Goal: Task Accomplishment & Management: Complete application form

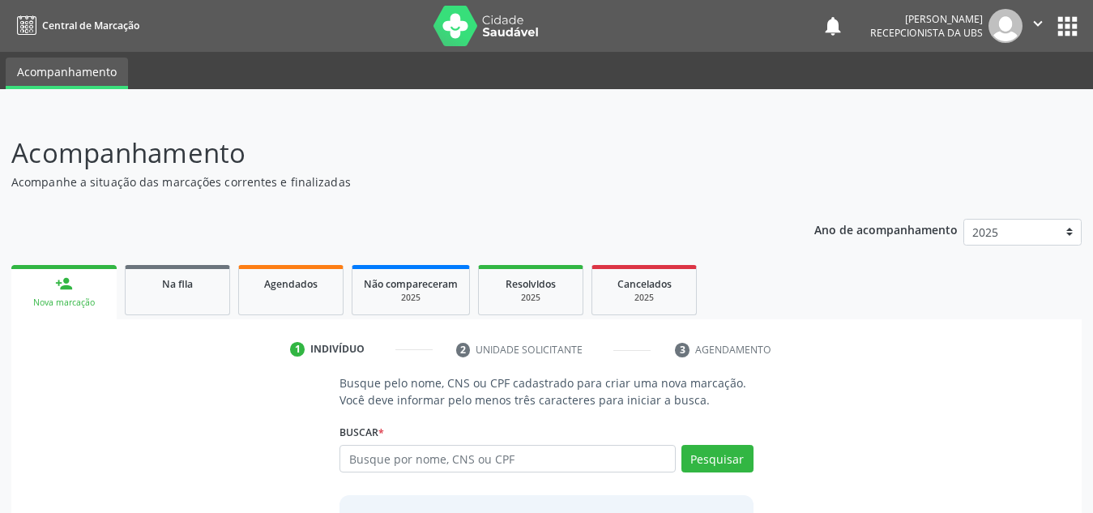
click at [546, 453] on input "text" at bounding box center [508, 459] width 336 height 28
type input "00832998400"
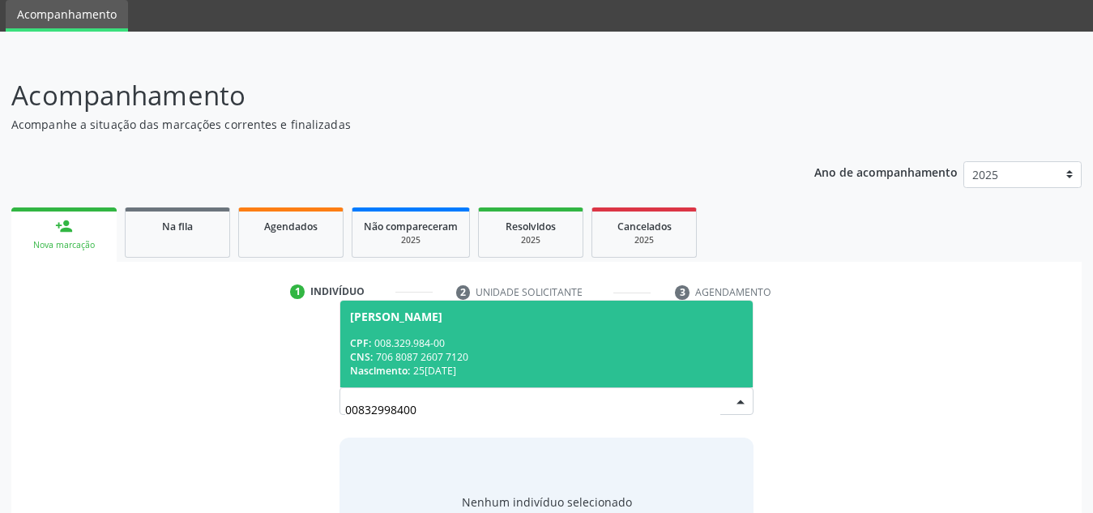
scroll to position [58, 0]
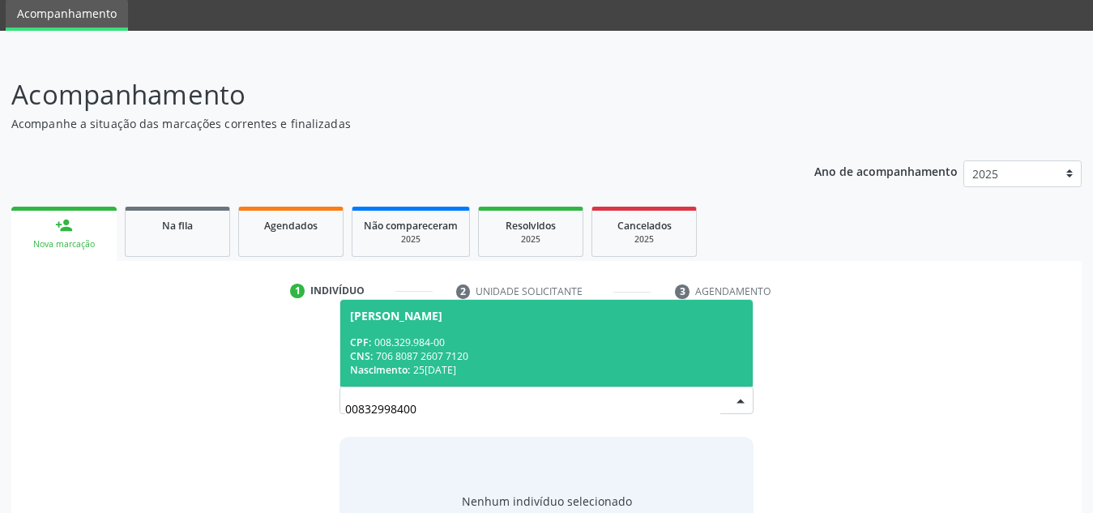
click at [595, 332] on span "Sandra da Silva CPF: 008.329.984-00 CNS: 706 8087 2607 7120 Nascimento: 25/01/1…" at bounding box center [546, 343] width 413 height 87
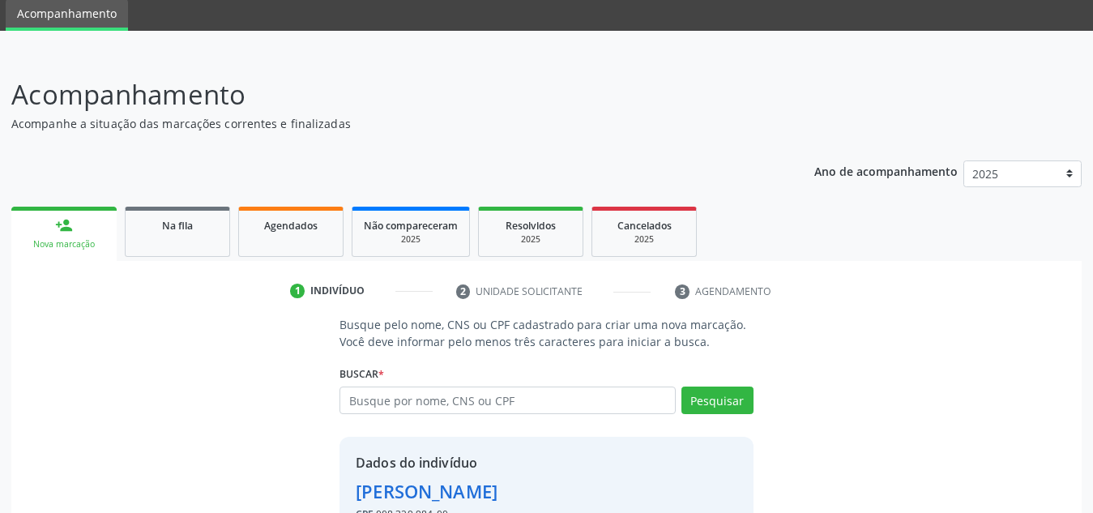
scroll to position [160, 0]
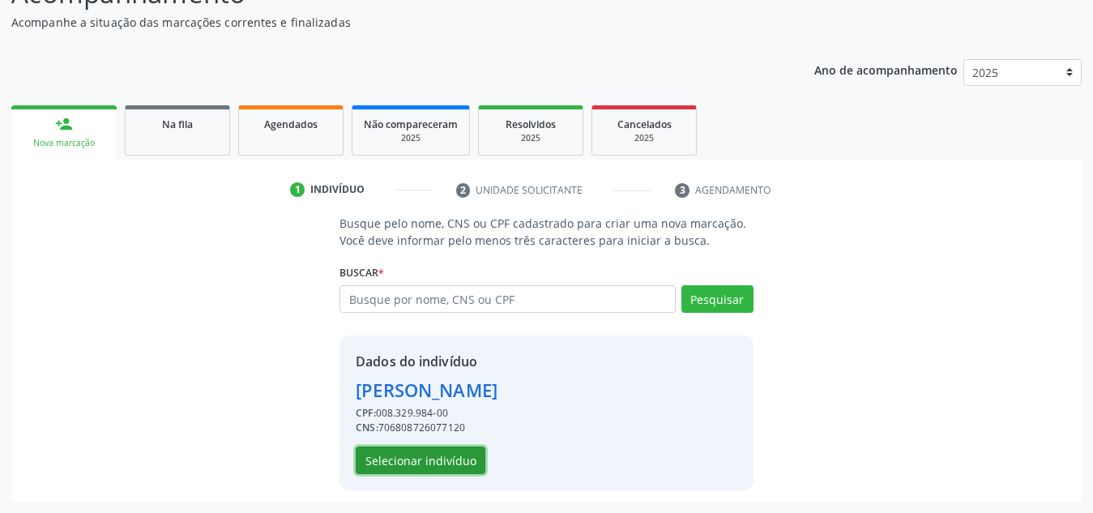
click at [447, 452] on button "Selecionar indivíduo" at bounding box center [421, 461] width 130 height 28
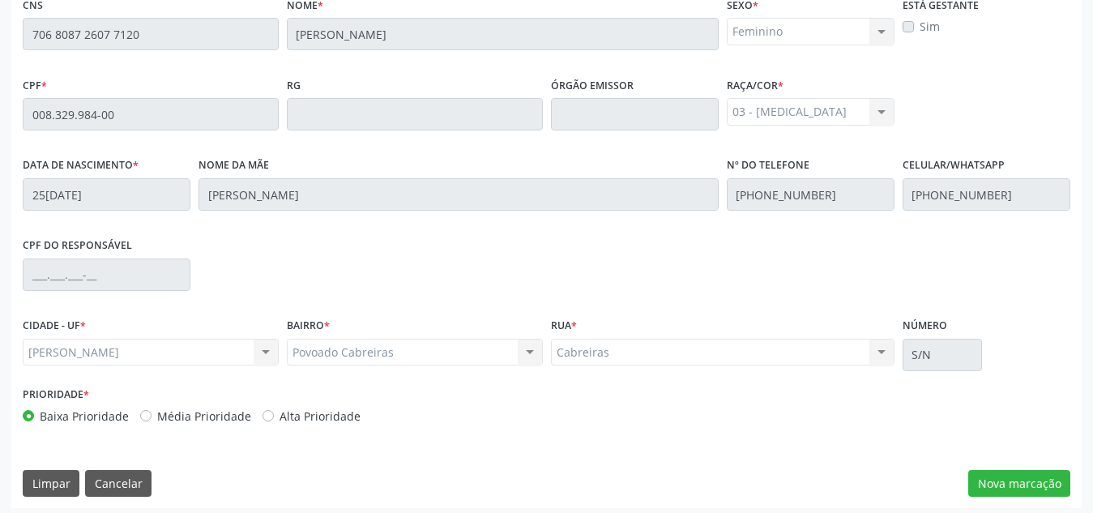
scroll to position [435, 0]
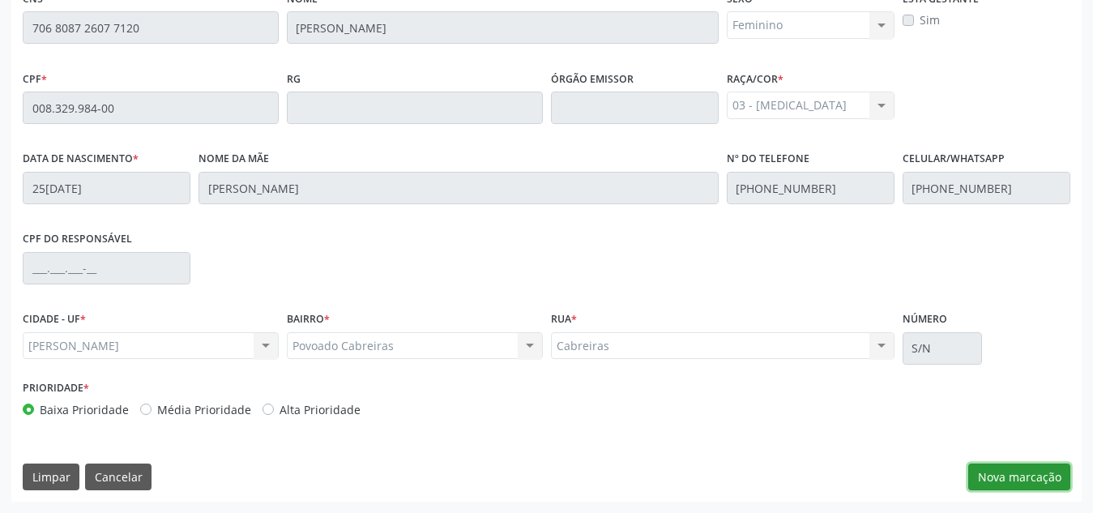
click at [1011, 477] on button "Nova marcação" at bounding box center [1019, 478] width 102 height 28
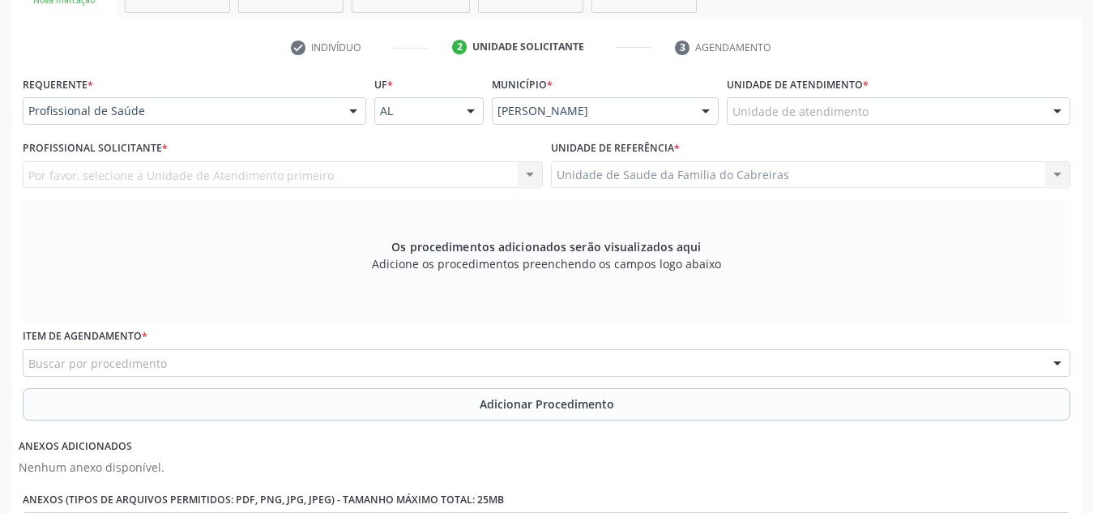
scroll to position [301, 0]
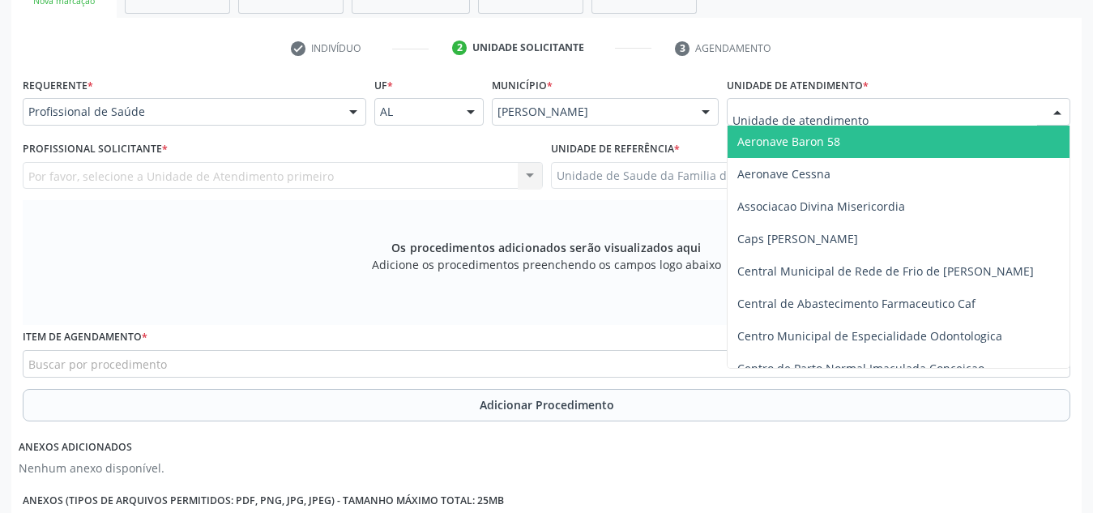
click at [834, 113] on input "text" at bounding box center [885, 120] width 305 height 32
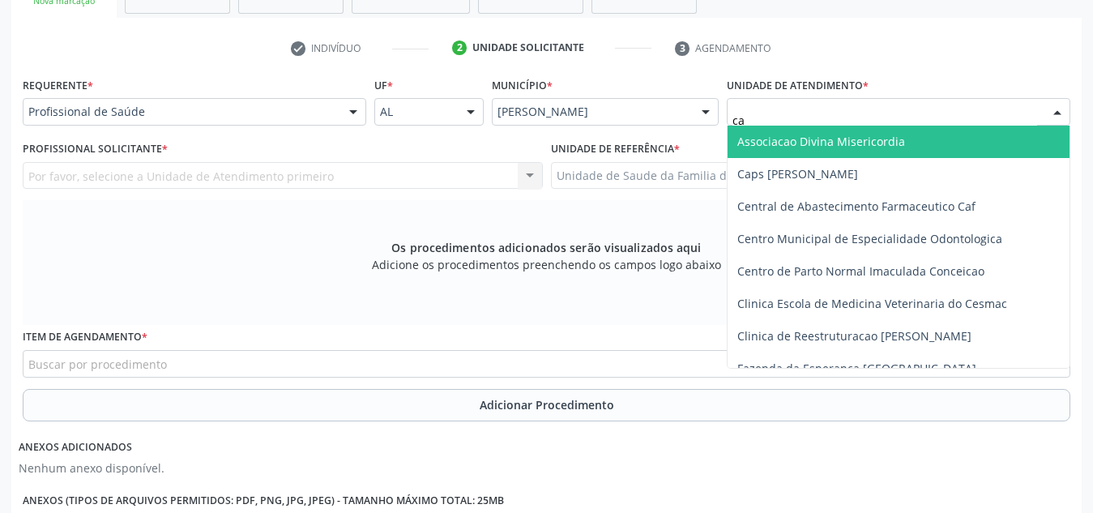
type input "cab"
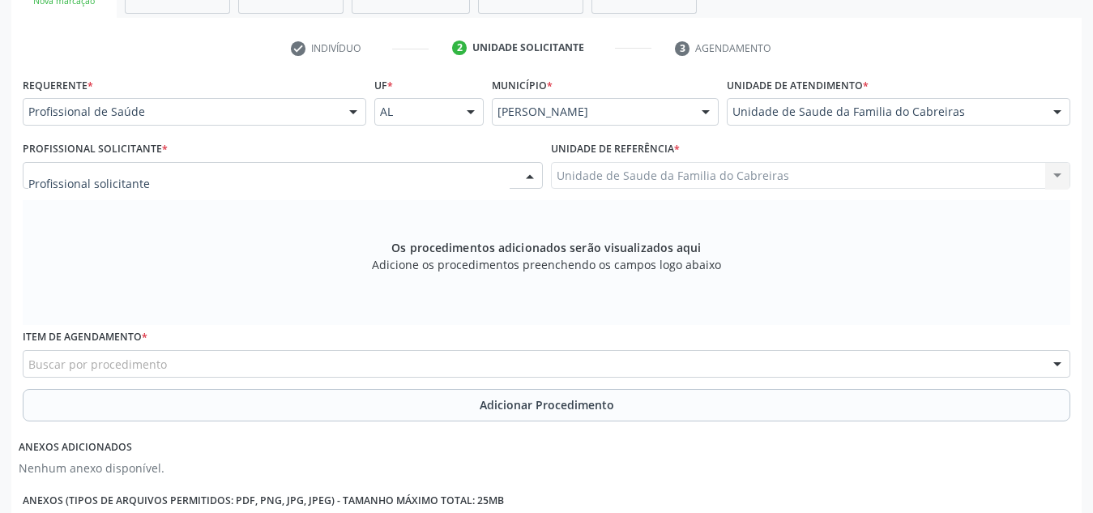
click at [434, 178] on div at bounding box center [283, 176] width 520 height 28
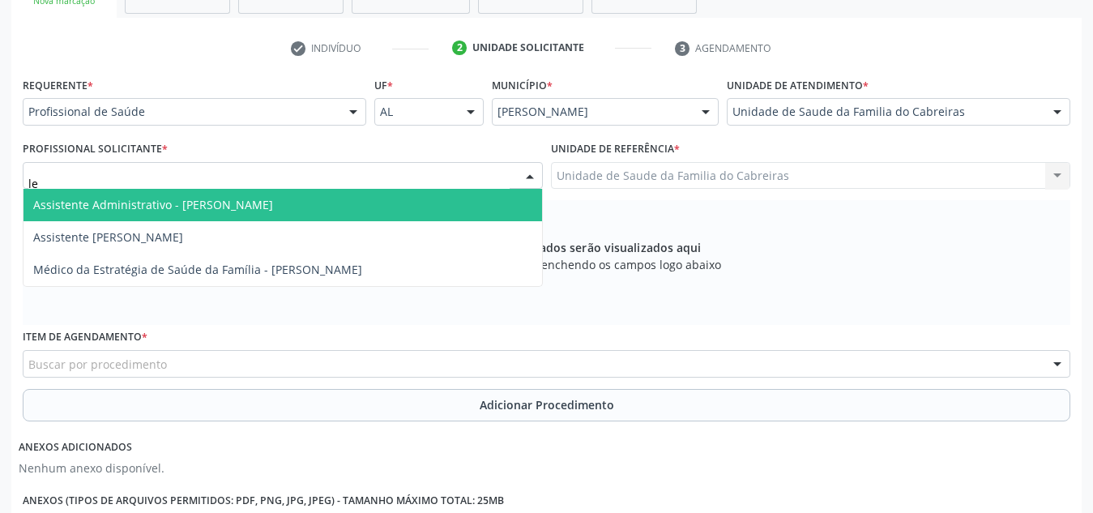
type input "let"
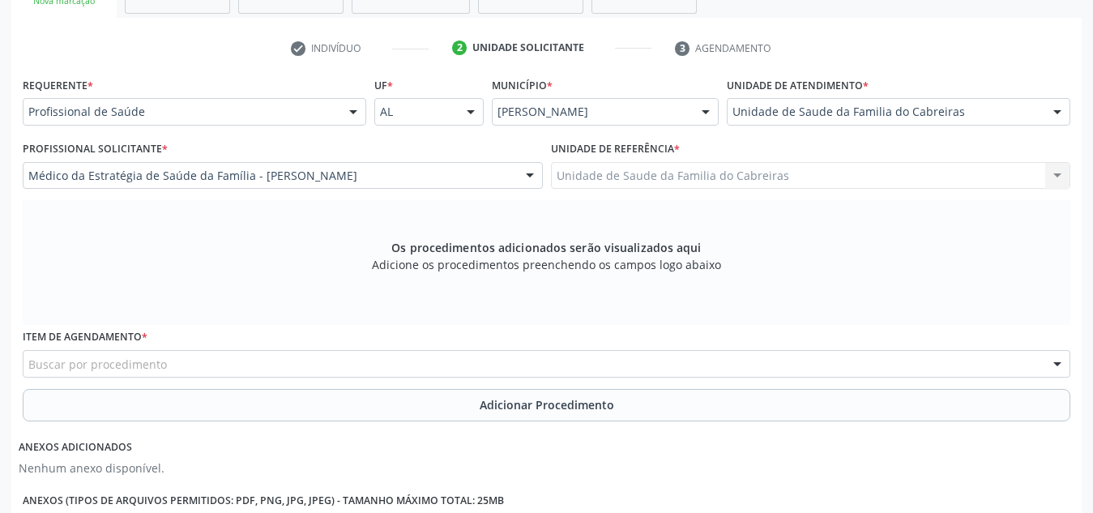
click at [332, 363] on div "Buscar por procedimento" at bounding box center [547, 364] width 1048 height 28
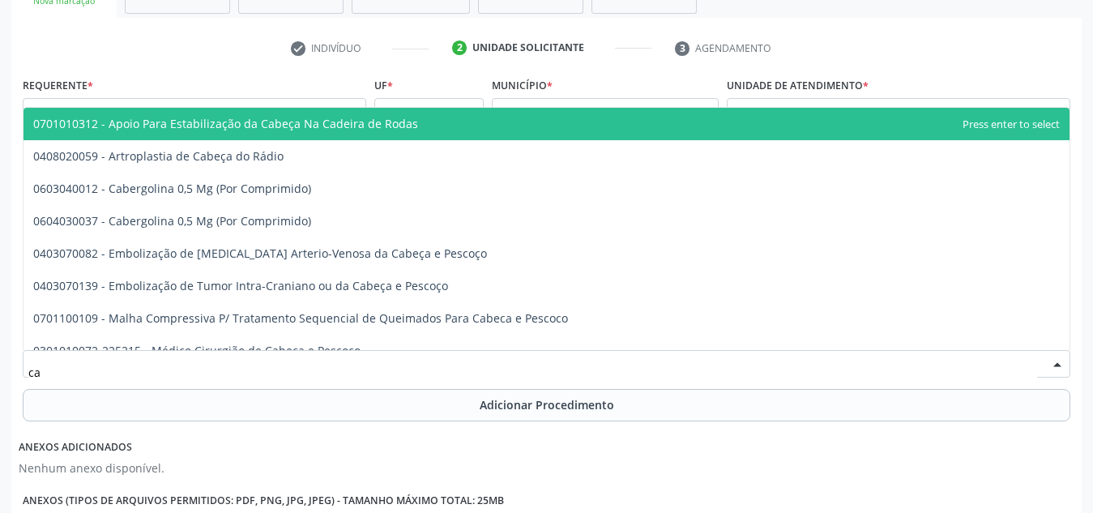
type input "c"
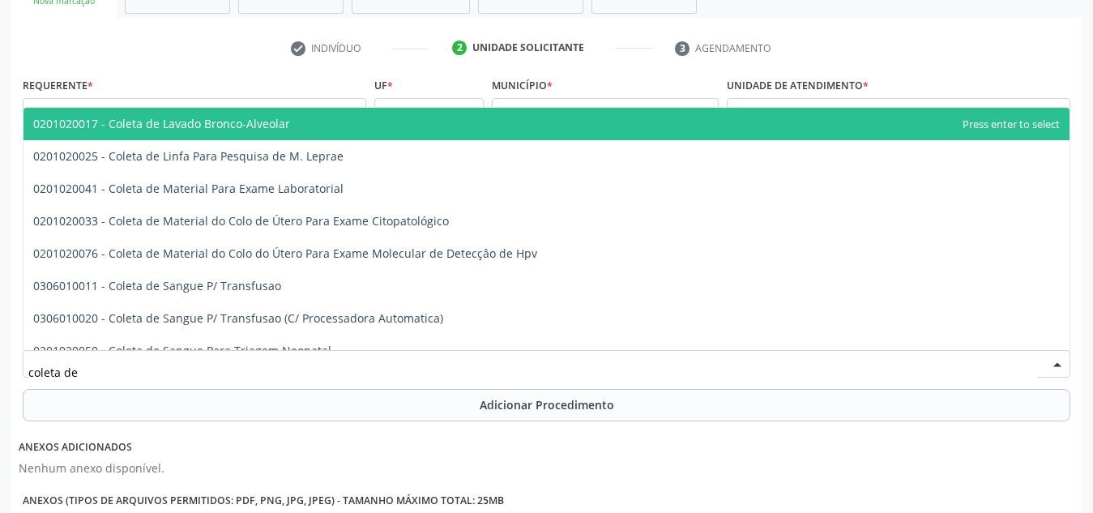
type input "coleta de"
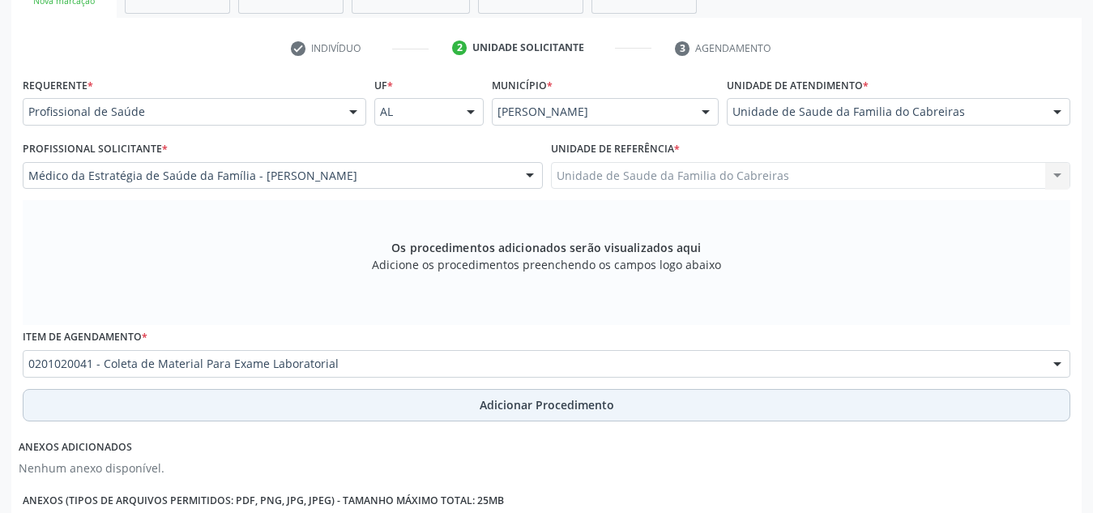
click at [327, 400] on button "Adicionar Procedimento" at bounding box center [547, 405] width 1048 height 32
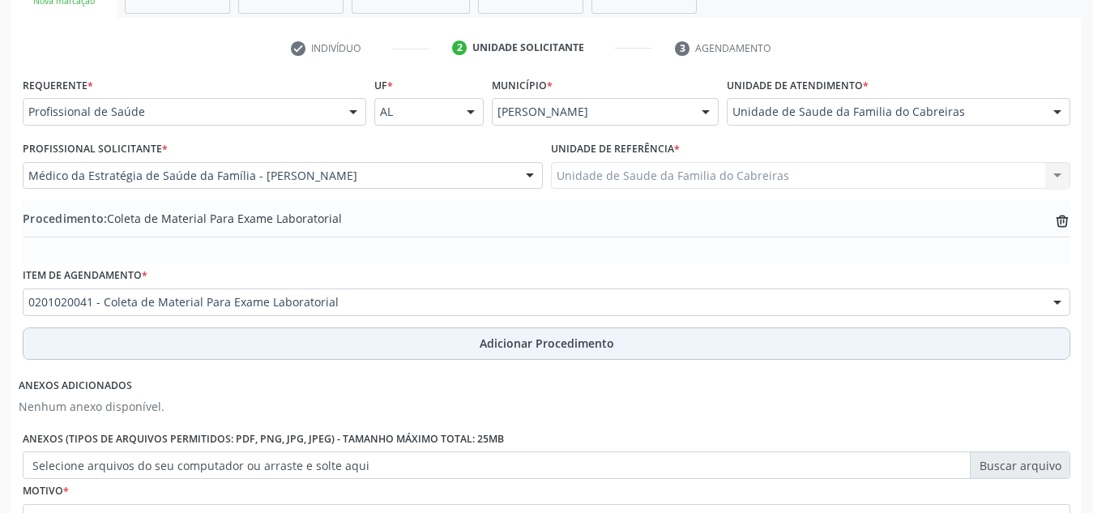
scroll to position [460, 0]
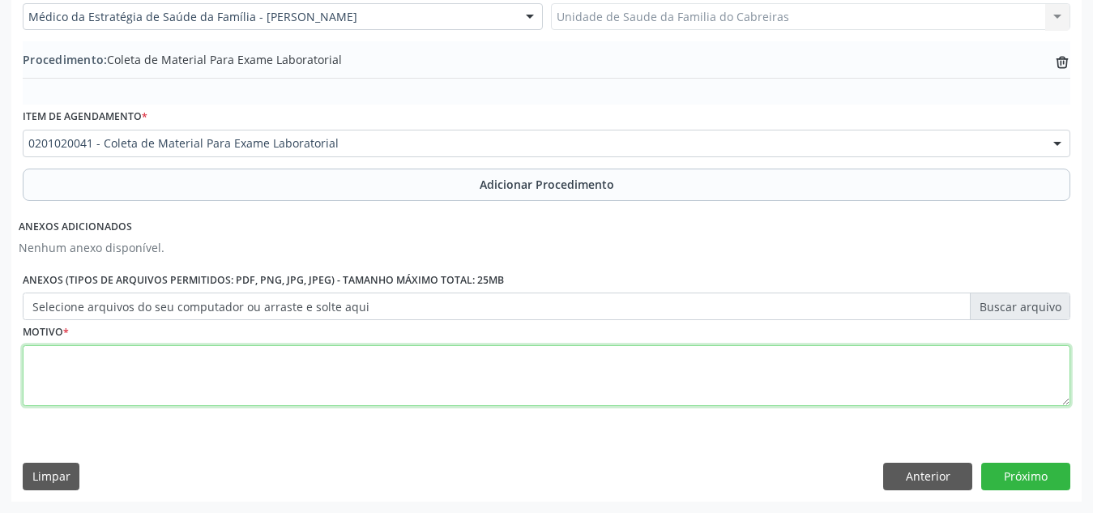
click at [513, 397] on textarea at bounding box center [547, 376] width 1048 height 62
type textarea "--"
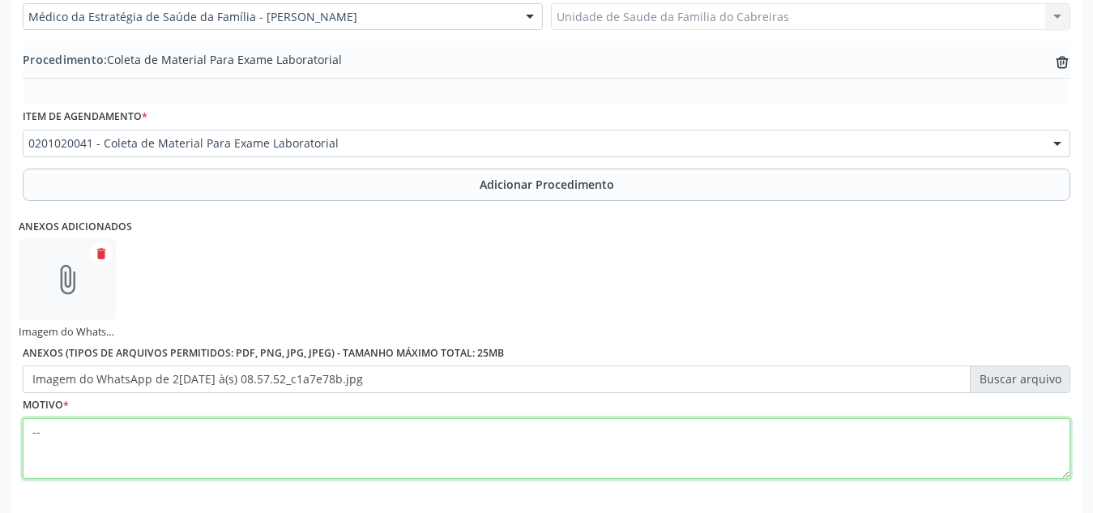
scroll to position [533, 0]
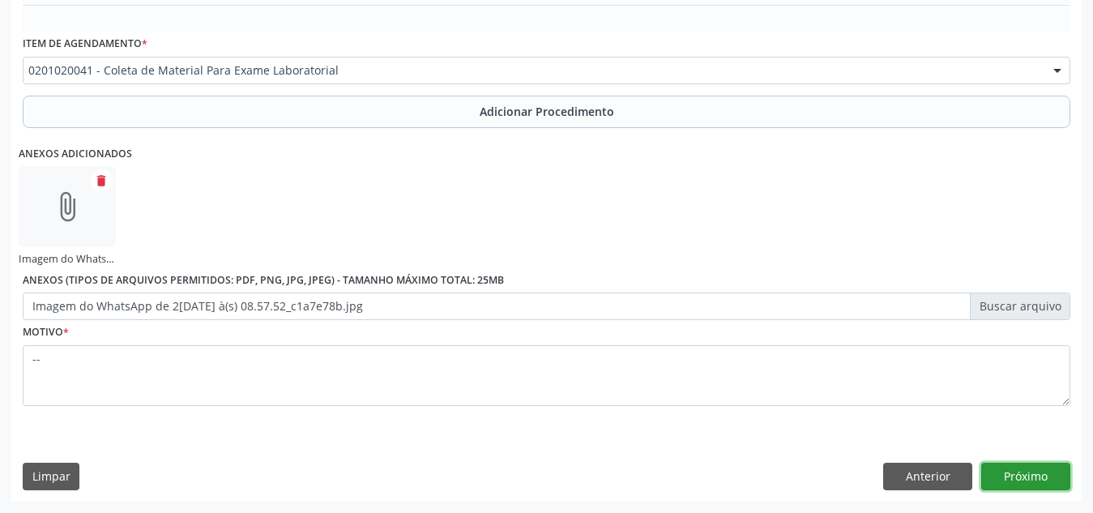
click at [1035, 481] on button "Próximo" at bounding box center [1025, 477] width 89 height 28
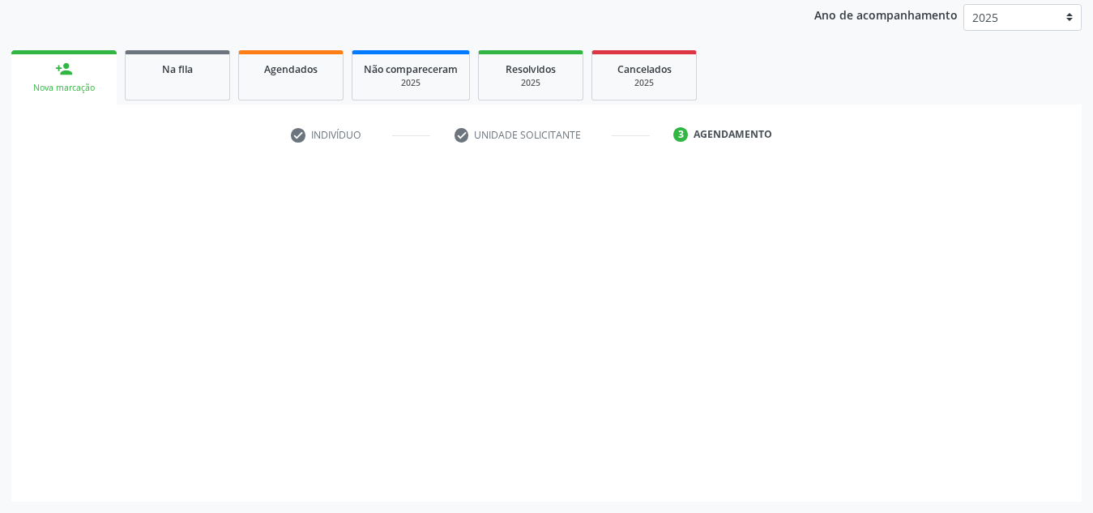
scroll to position [215, 0]
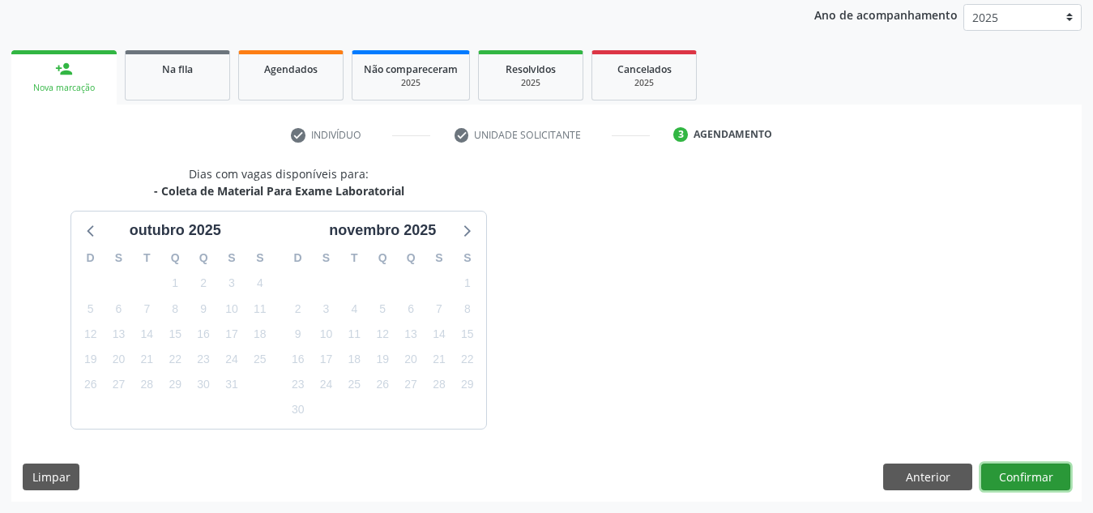
click at [1035, 481] on div "Dias com vagas disponíveis para: - Coleta de Material Para Exame Laboratorial o…" at bounding box center [546, 333] width 1071 height 336
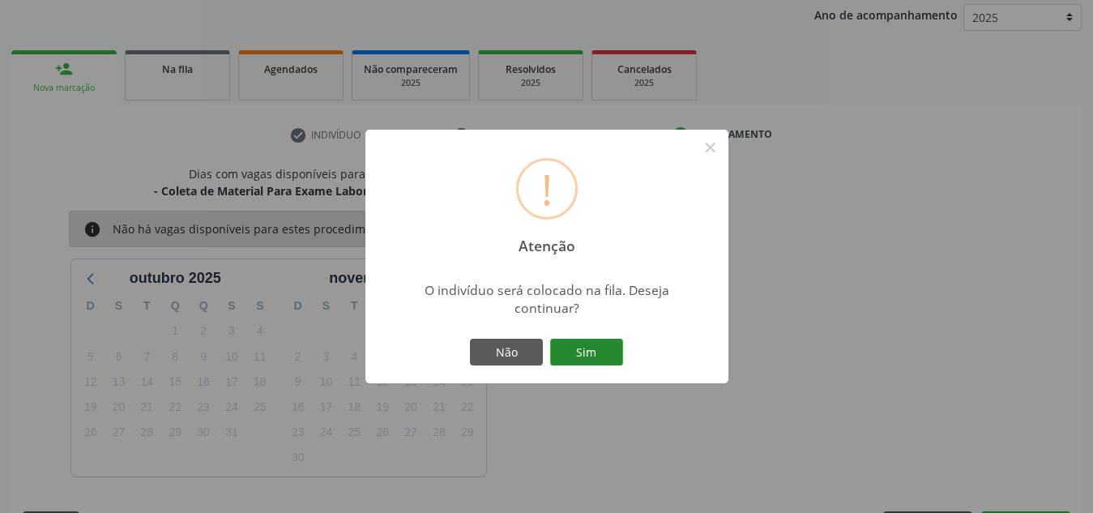
click at [590, 358] on button "Sim" at bounding box center [586, 353] width 73 height 28
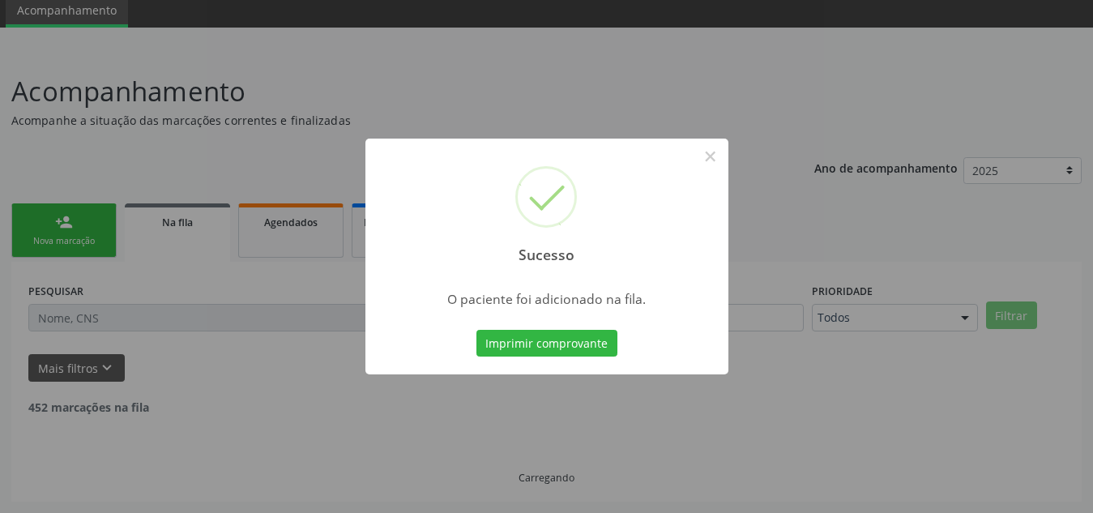
scroll to position [45, 0]
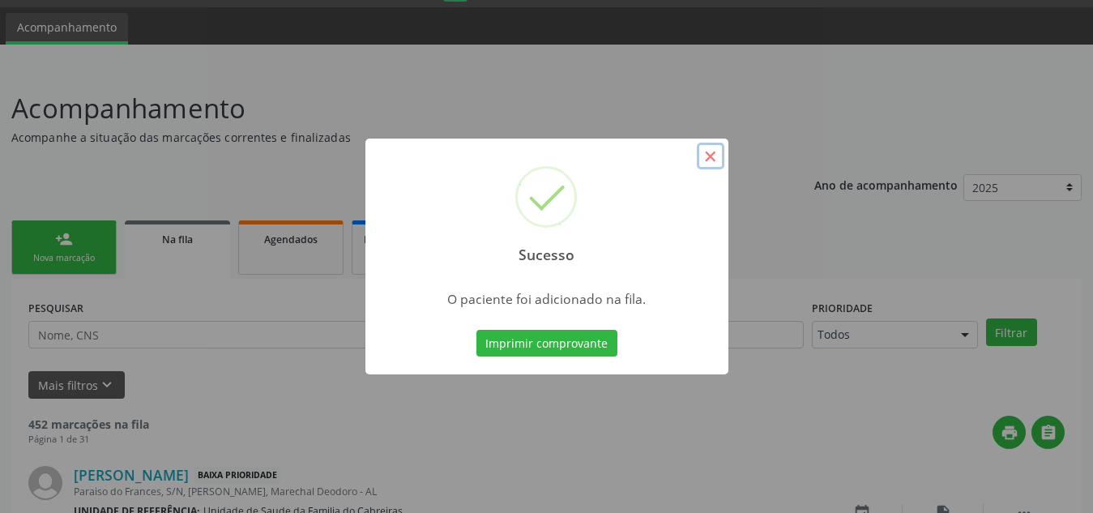
click at [707, 156] on button "×" at bounding box center [711, 157] width 28 height 28
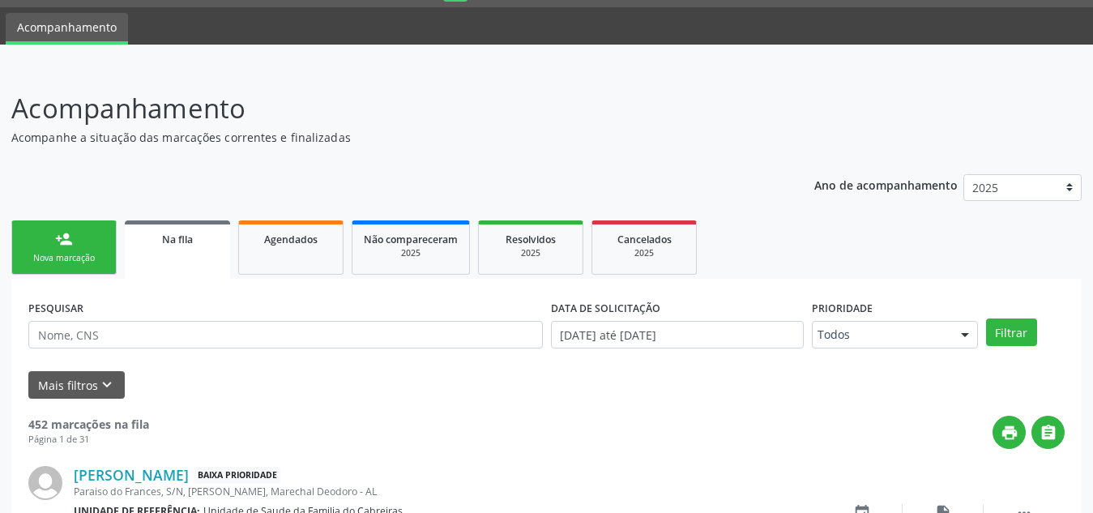
click at [71, 229] on link "person_add Nova marcação" at bounding box center [63, 247] width 105 height 54
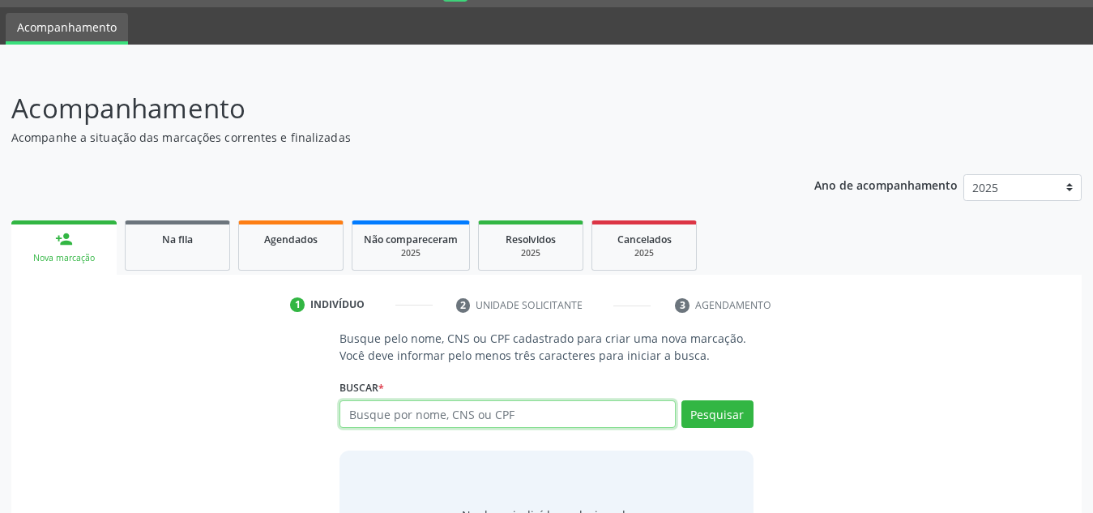
click at [366, 414] on input "text" at bounding box center [508, 414] width 336 height 28
paste input "898006347921113"
type input "898006347921113"
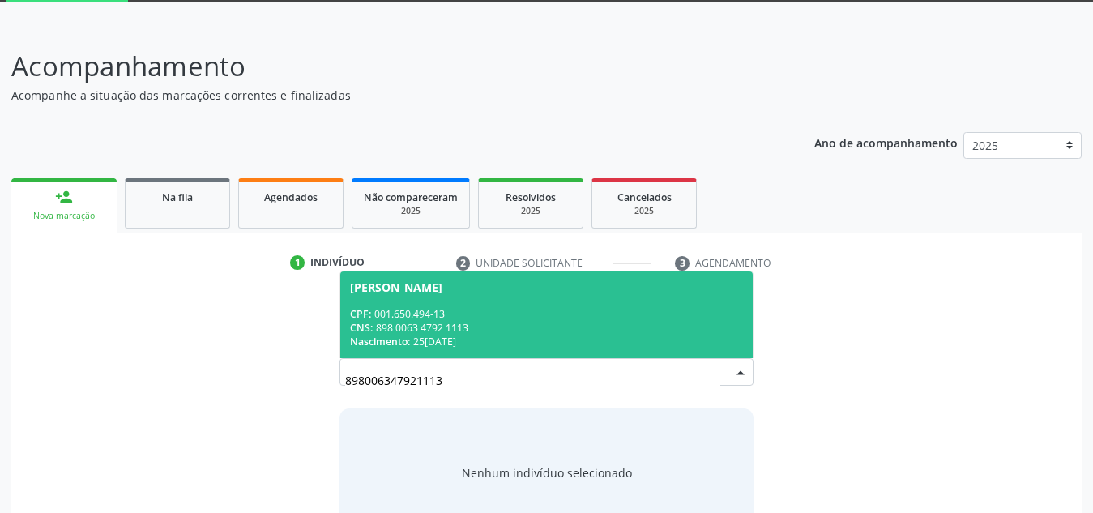
scroll to position [135, 0]
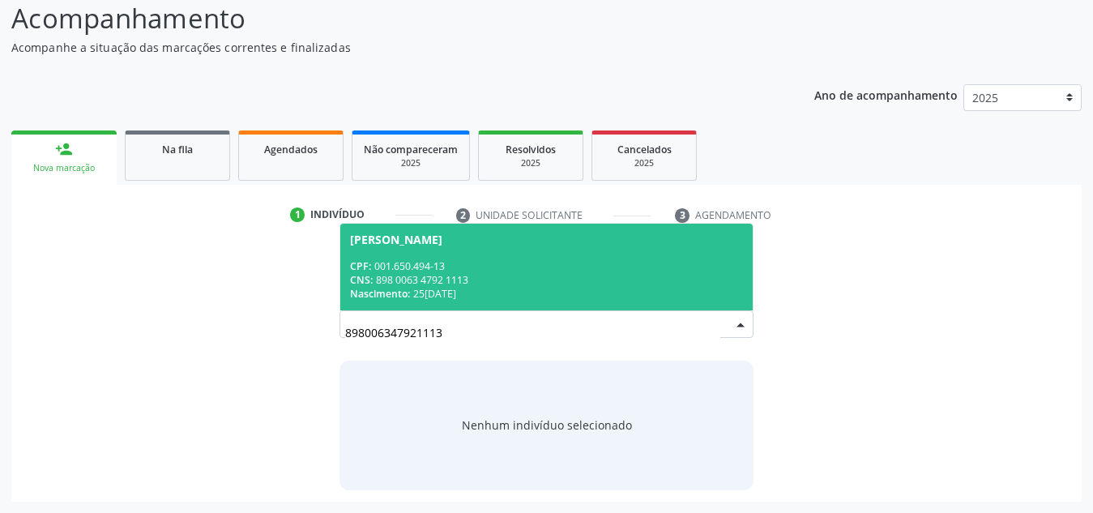
click at [492, 263] on div "CPF: 001.650.494-13" at bounding box center [546, 266] width 393 height 14
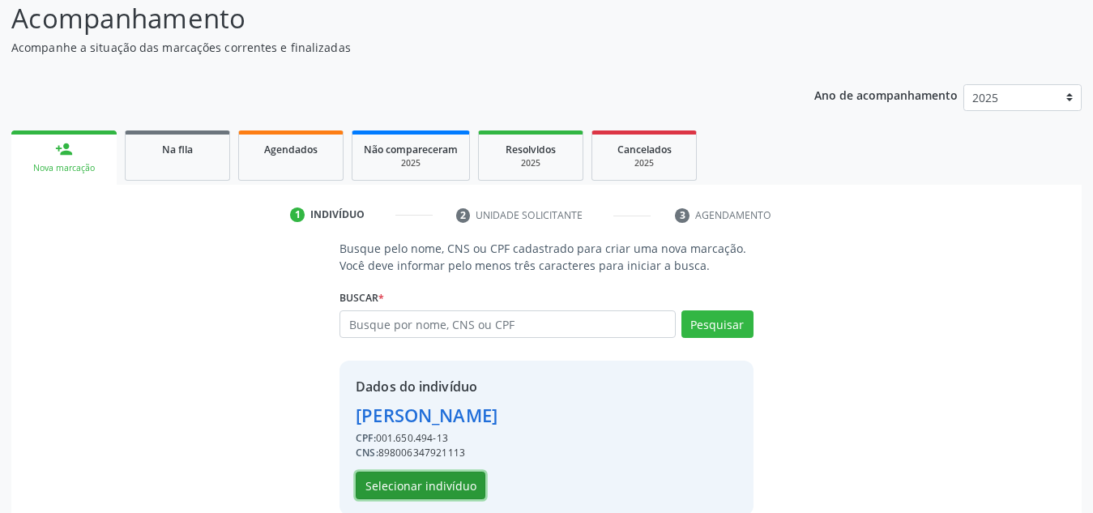
click at [429, 489] on button "Selecionar indivíduo" at bounding box center [421, 486] width 130 height 28
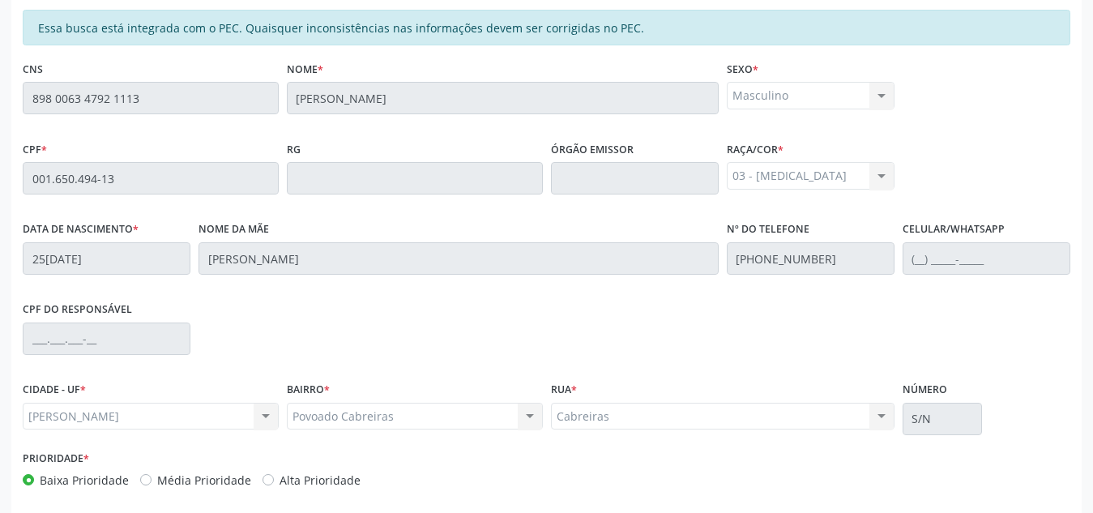
scroll to position [435, 0]
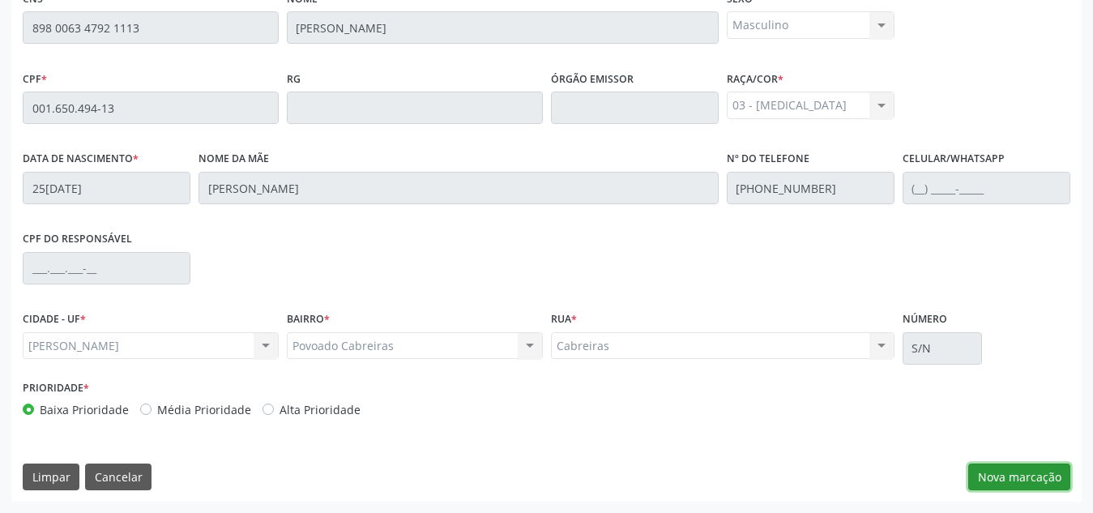
click at [1010, 466] on button "Nova marcação" at bounding box center [1019, 478] width 102 height 28
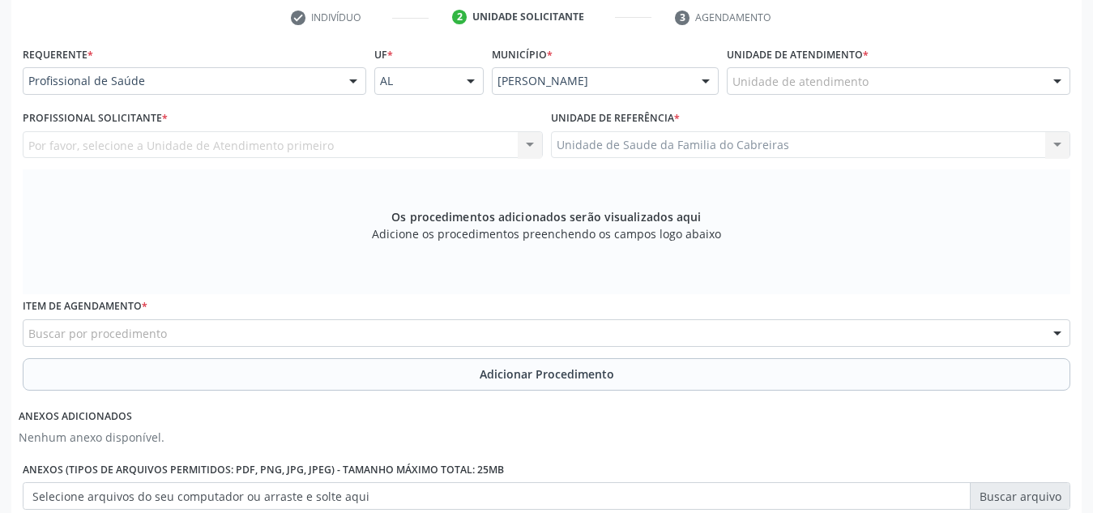
scroll to position [331, 0]
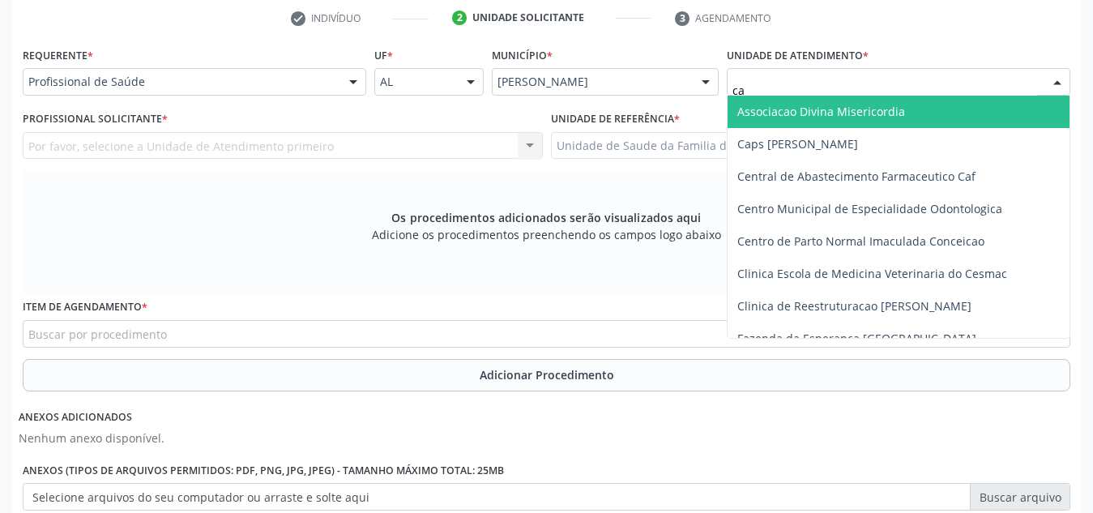
type input "cab"
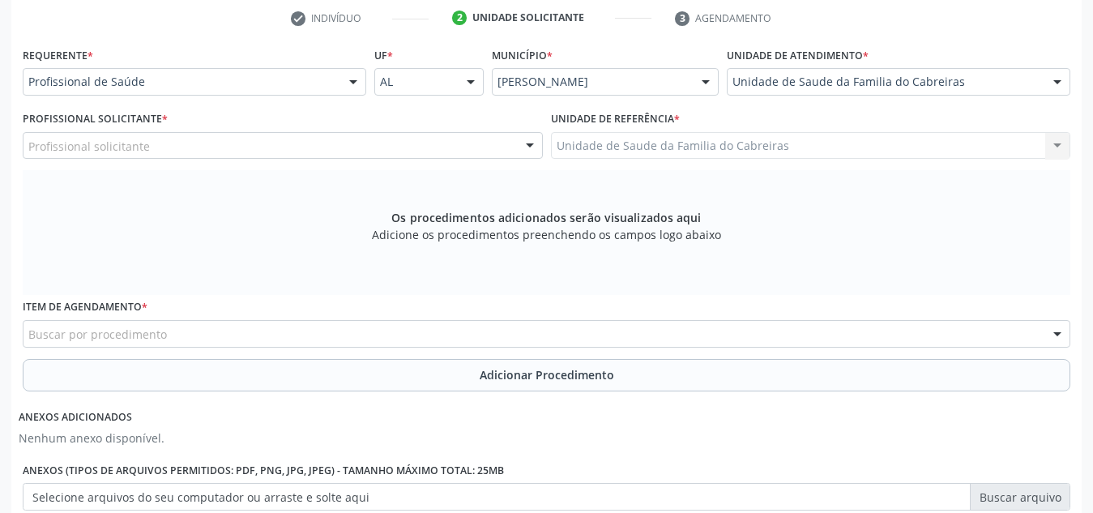
click at [688, 44] on div "Município * Marechal Deodoro Marechal Deodoro Nenhum resultado encontrado para:…" at bounding box center [605, 74] width 235 height 63
click at [337, 141] on div at bounding box center [283, 146] width 520 height 28
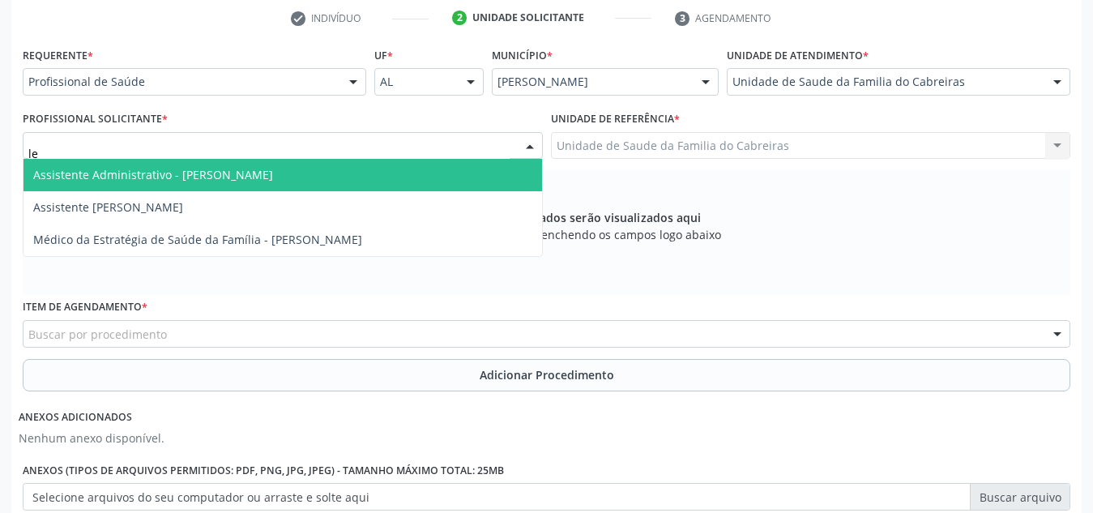
type input "let"
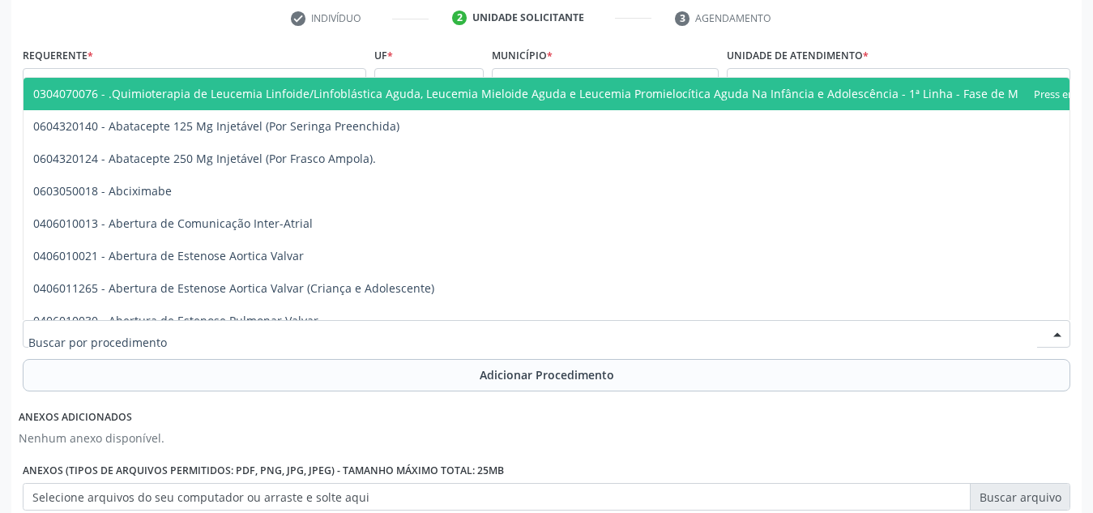
click at [219, 331] on div at bounding box center [547, 334] width 1048 height 28
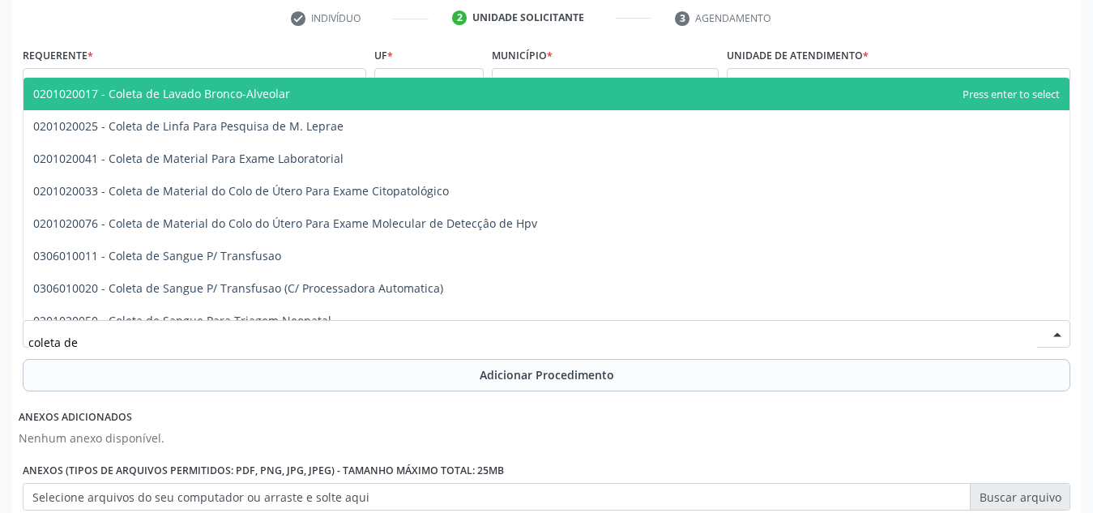
type input "coleta de"
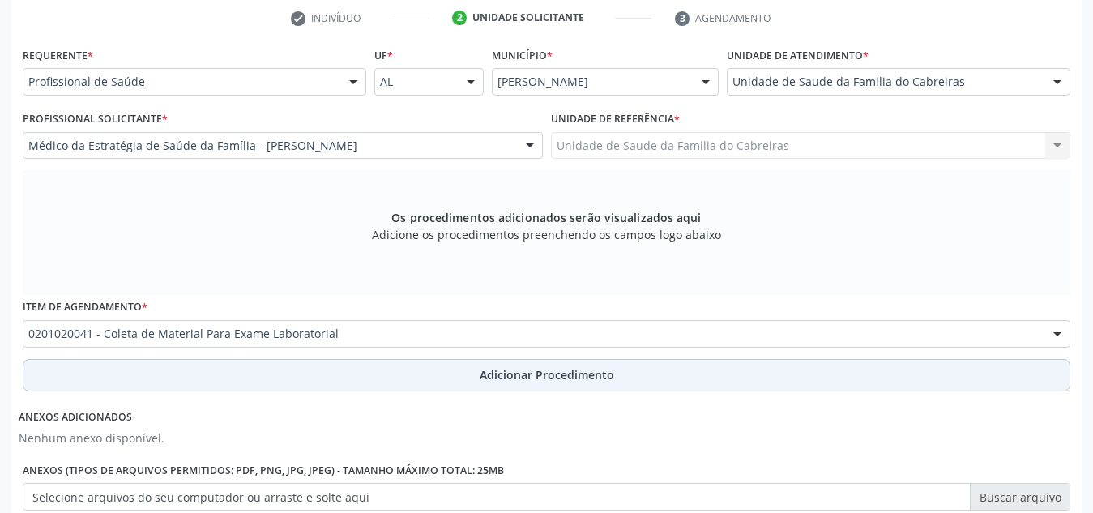
click at [236, 366] on button "Adicionar Procedimento" at bounding box center [547, 375] width 1048 height 32
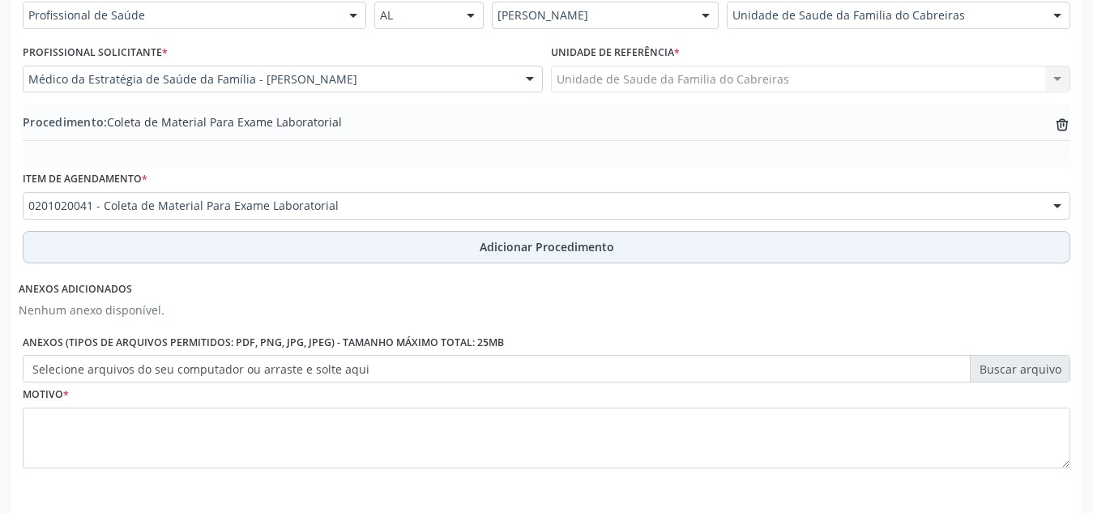
scroll to position [460, 0]
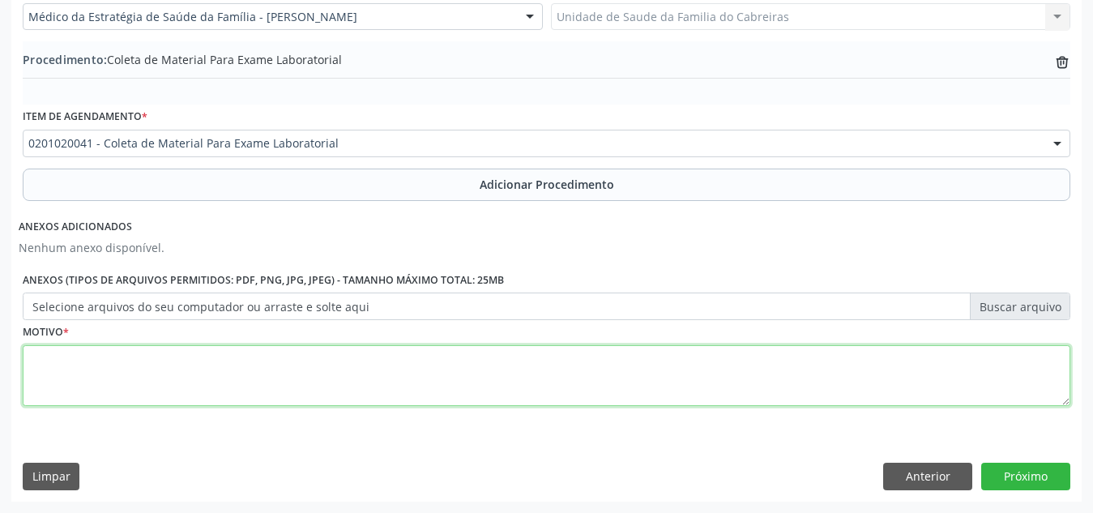
click at [241, 375] on textarea at bounding box center [547, 376] width 1048 height 62
type textarea "Rotina da criança"
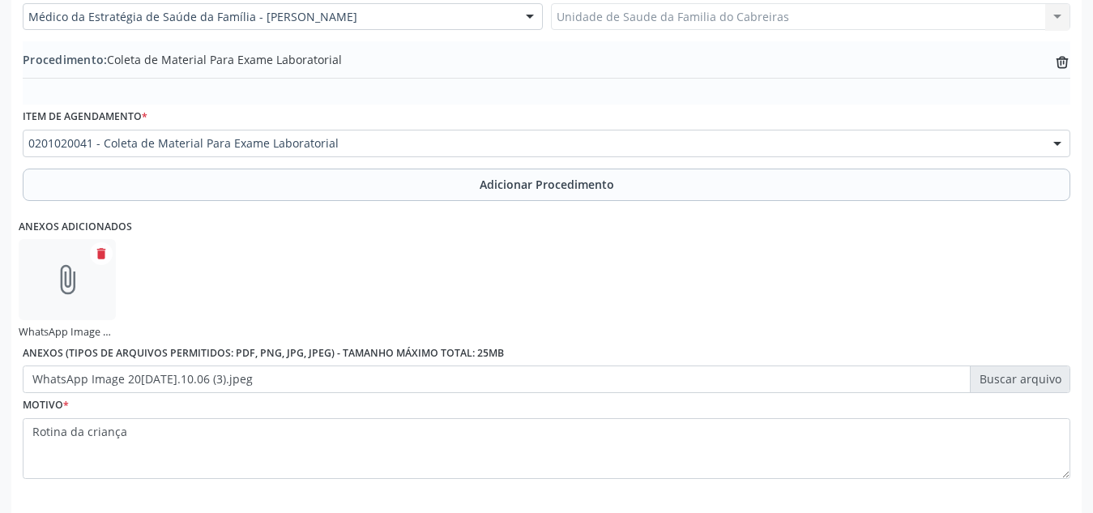
scroll to position [533, 0]
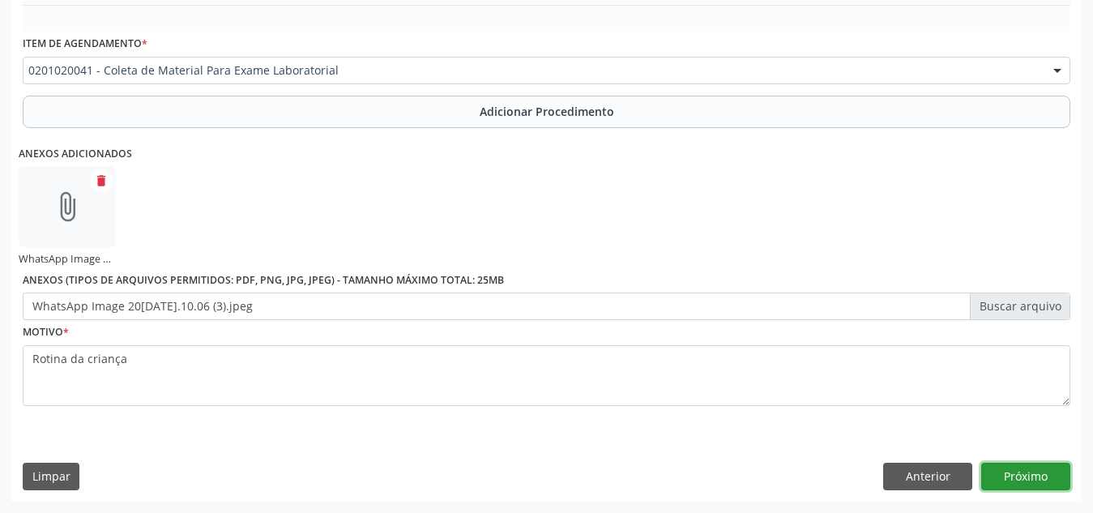
click at [1020, 481] on button "Próximo" at bounding box center [1025, 477] width 89 height 28
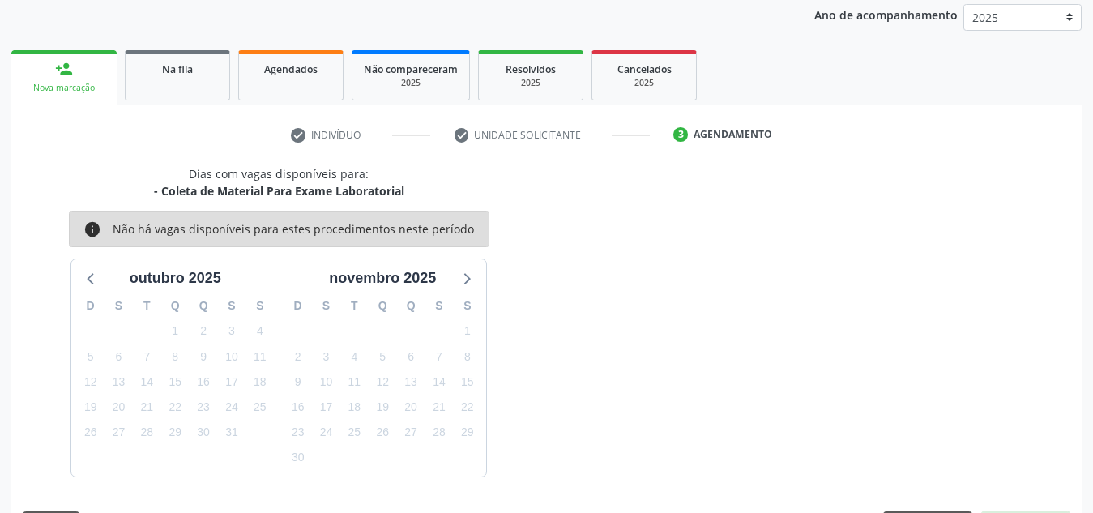
scroll to position [263, 0]
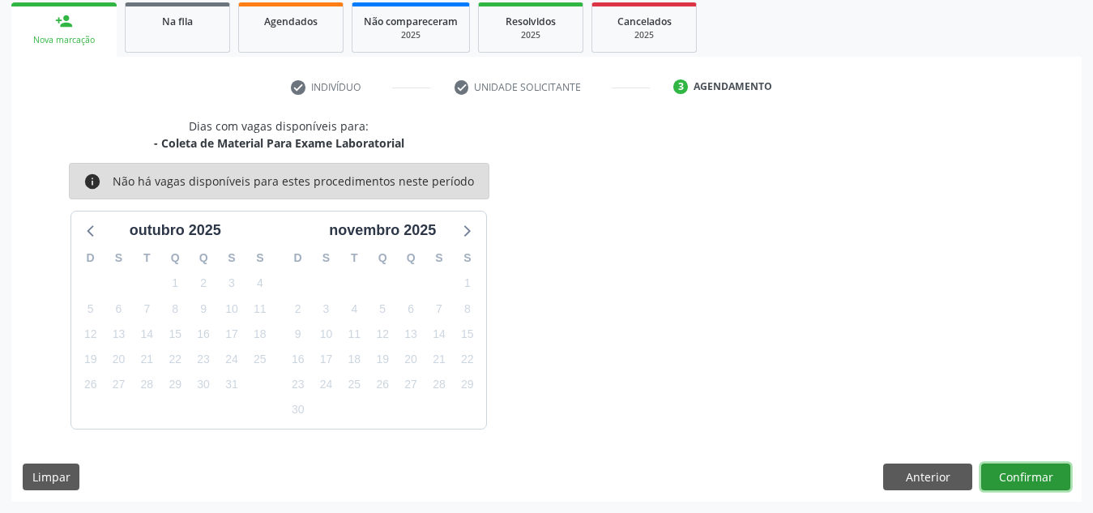
click at [1038, 473] on button "Confirmar" at bounding box center [1025, 478] width 89 height 28
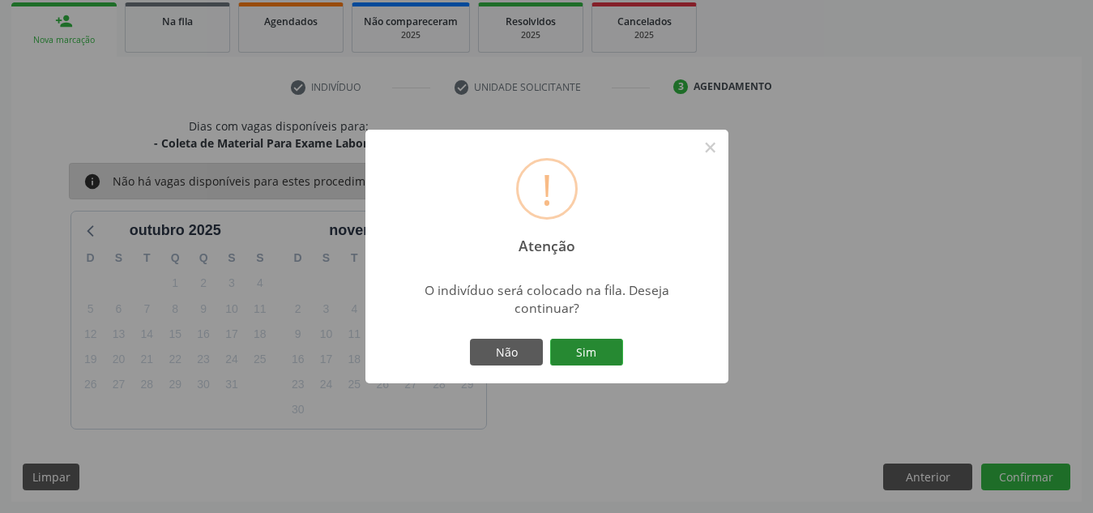
click at [594, 350] on button "Sim" at bounding box center [586, 353] width 73 height 28
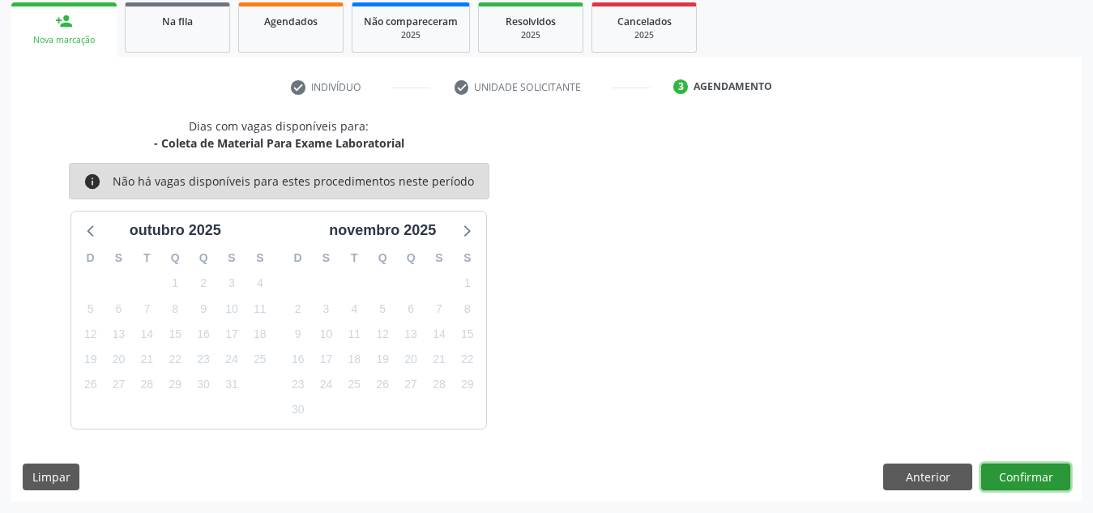
click at [1047, 480] on button "Confirmar" at bounding box center [1025, 478] width 89 height 28
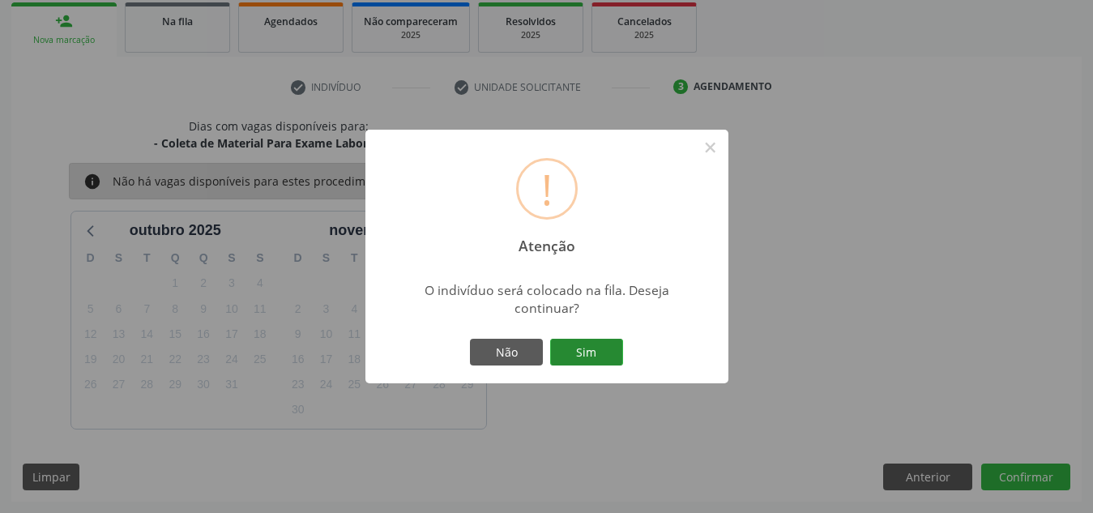
click at [579, 352] on button "Sim" at bounding box center [586, 353] width 73 height 28
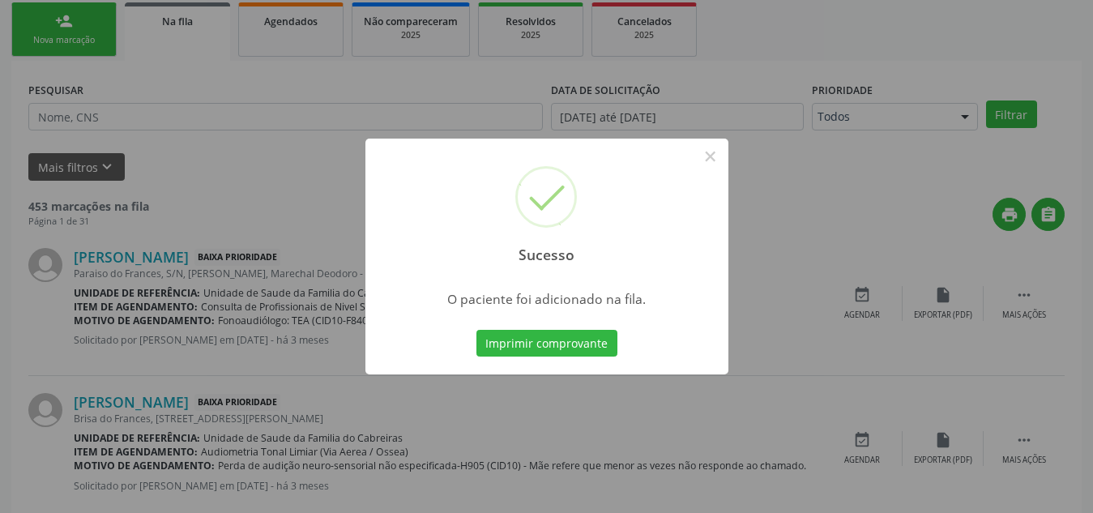
scroll to position [45, 0]
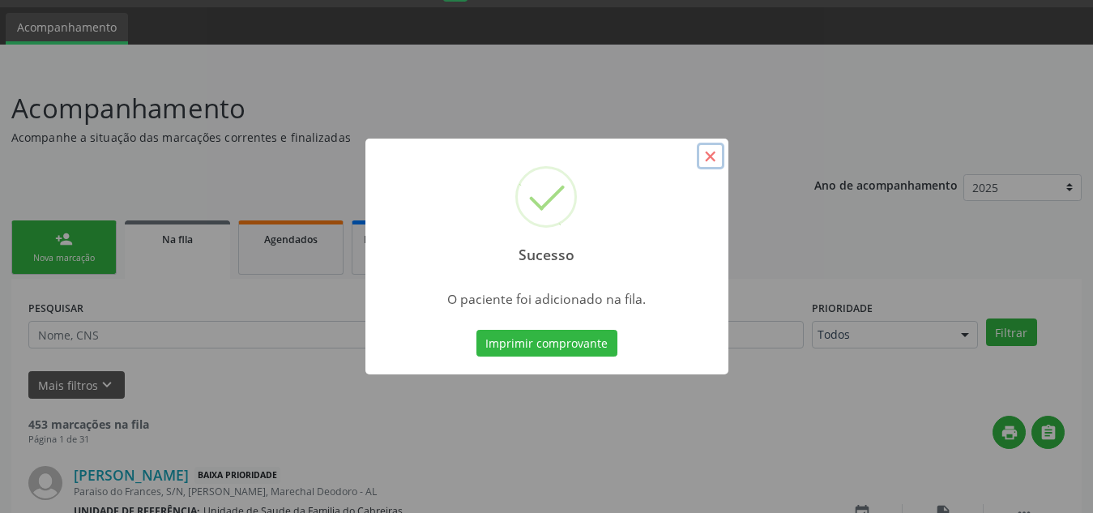
click at [717, 160] on button "×" at bounding box center [711, 157] width 28 height 28
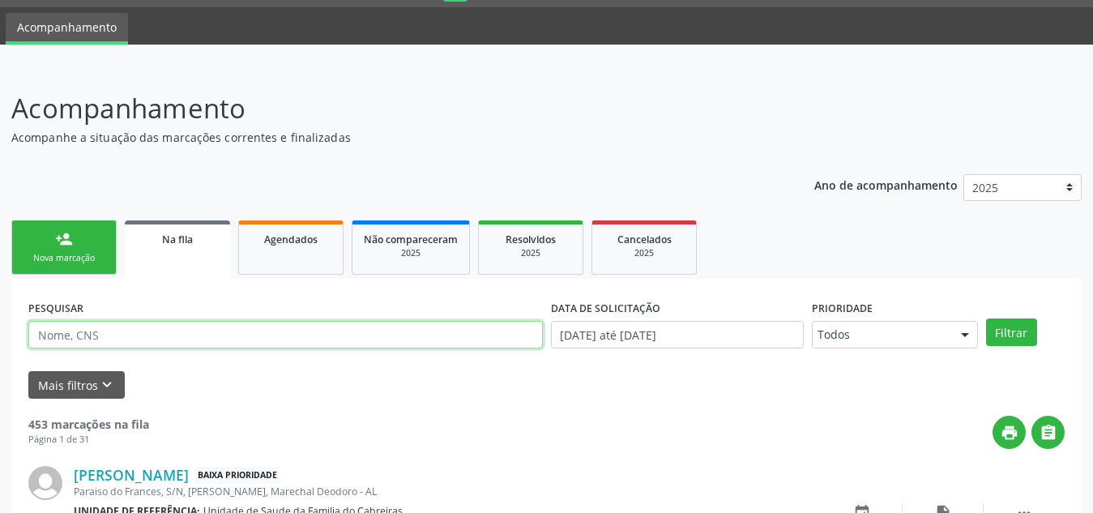
click at [374, 337] on input "text" at bounding box center [285, 335] width 515 height 28
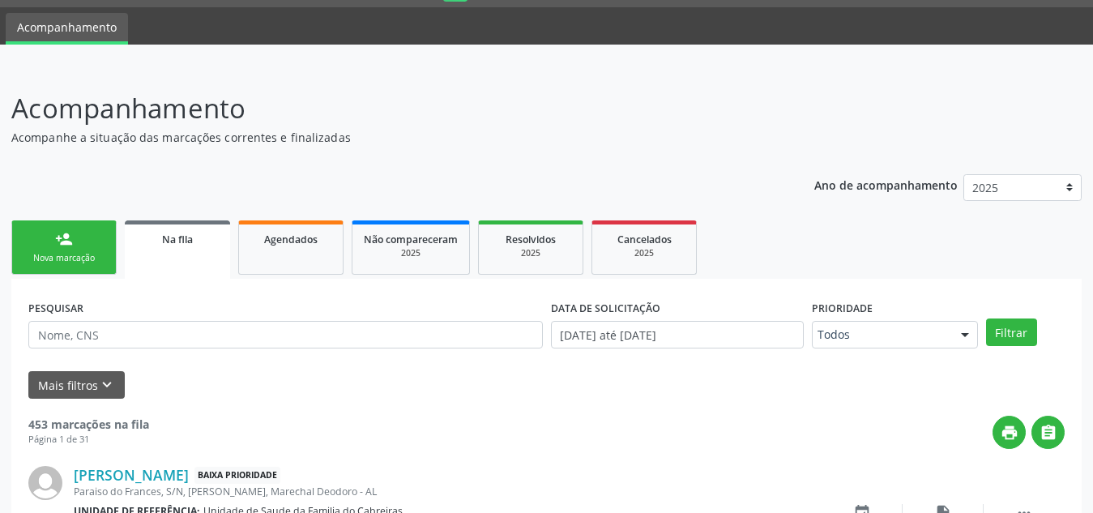
click at [77, 247] on link "person_add Nova marcação" at bounding box center [63, 247] width 105 height 54
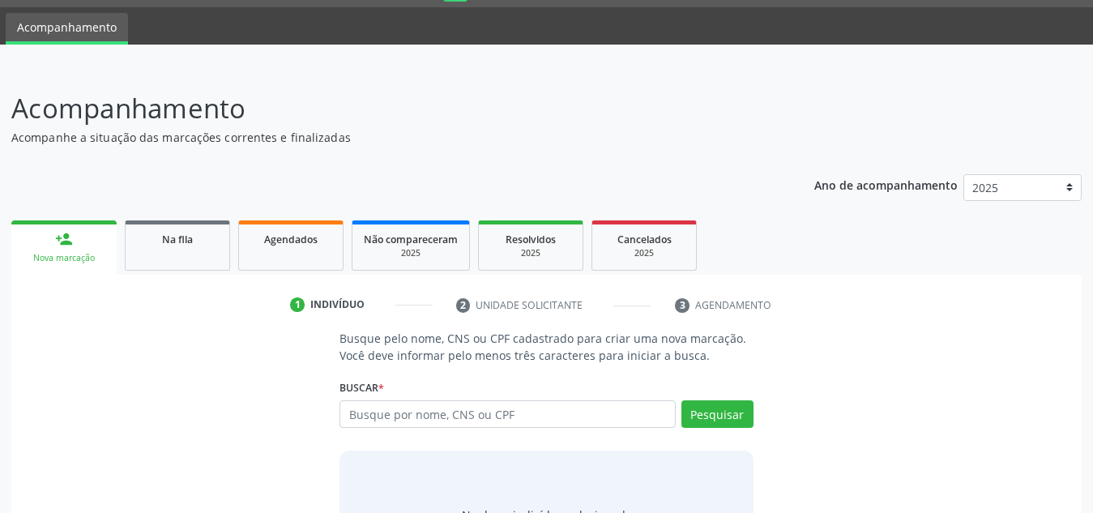
scroll to position [131, 0]
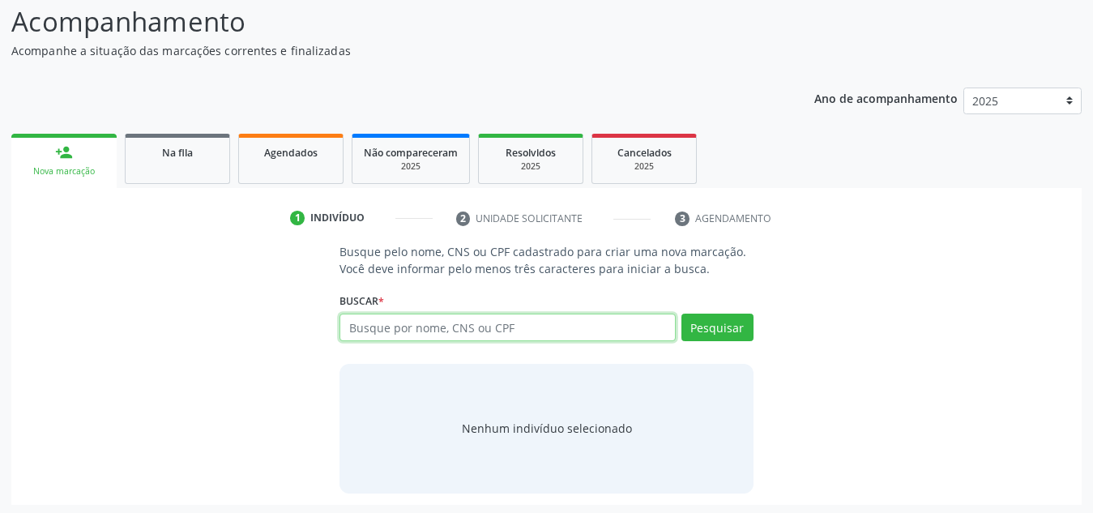
click at [383, 324] on input "text" at bounding box center [508, 328] width 336 height 28
type input "cremilda"
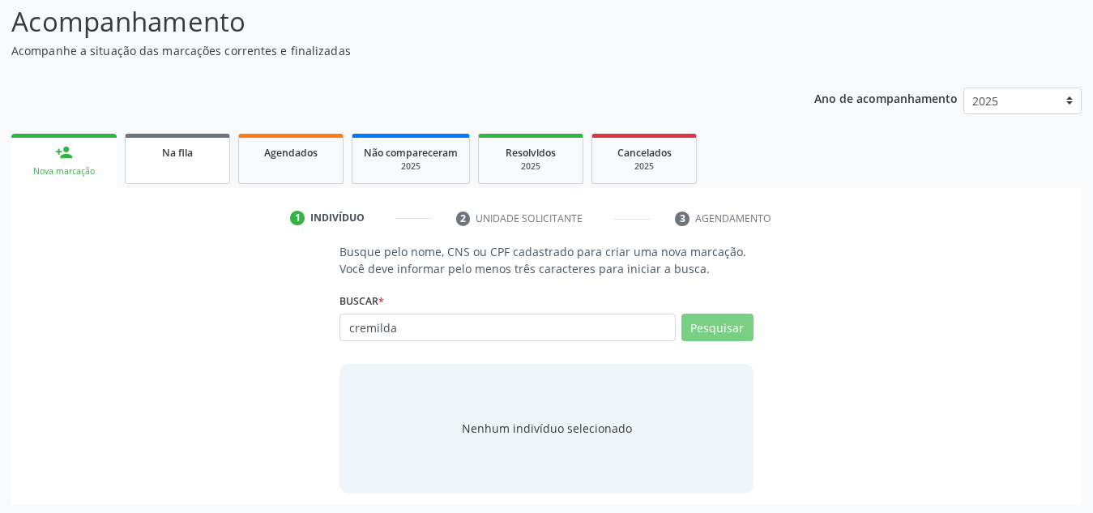
click at [194, 142] on link "Na fila" at bounding box center [177, 159] width 105 height 50
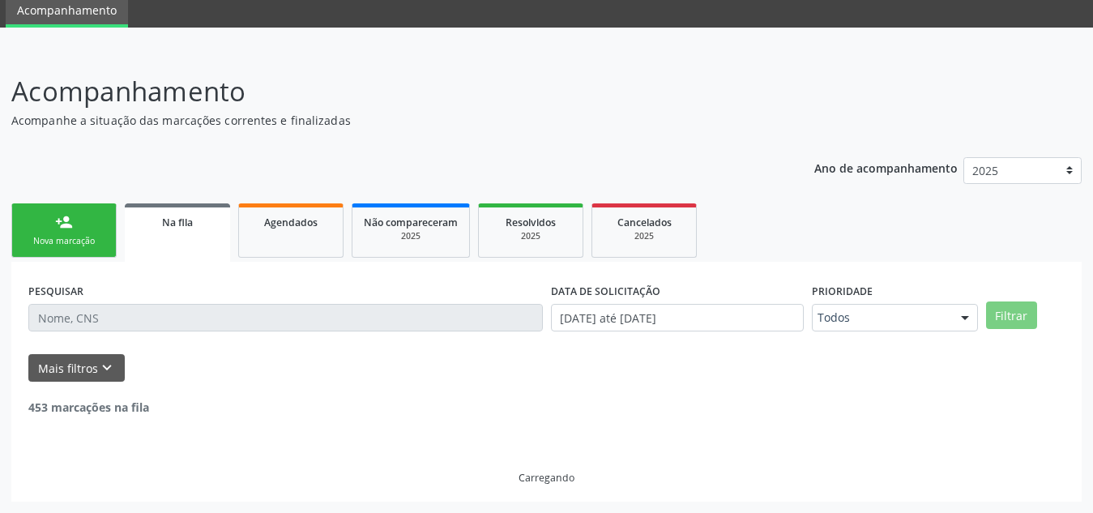
click at [184, 183] on div "Ano de acompanhamento 2025 person_add Nova marcação Na fila Agendados Não compa…" at bounding box center [546, 324] width 1071 height 357
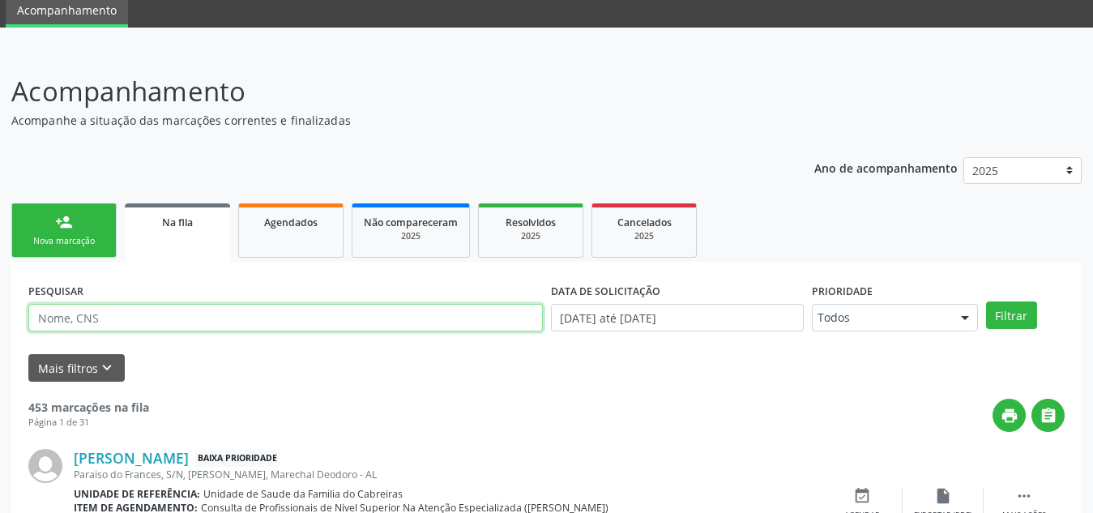
click at [160, 312] on input "text" at bounding box center [285, 318] width 515 height 28
type input "cremilda"
click at [986, 301] on button "Filtrar" at bounding box center [1011, 315] width 51 height 28
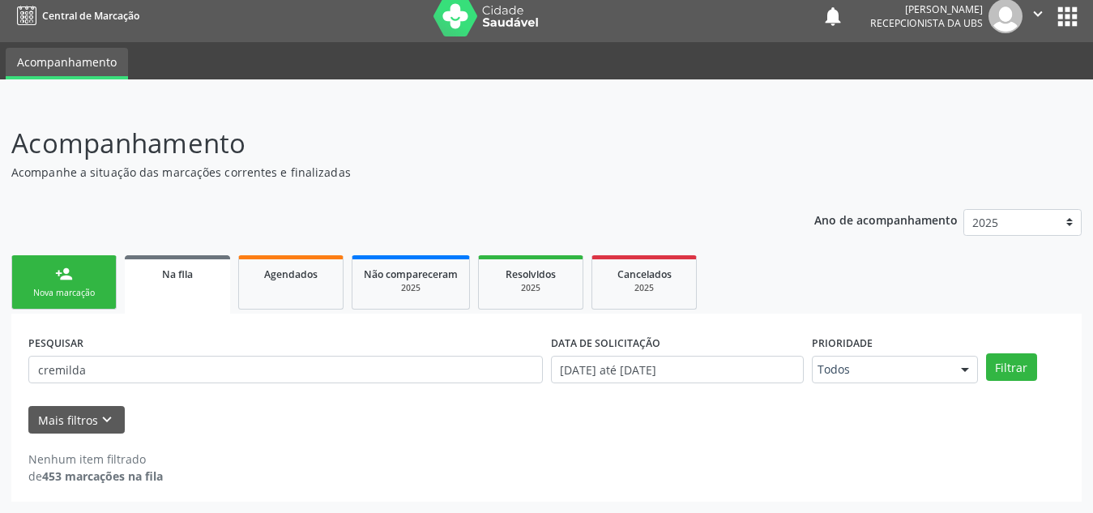
scroll to position [10, 0]
click at [58, 290] on div "Nova marcação" at bounding box center [64, 293] width 81 height 12
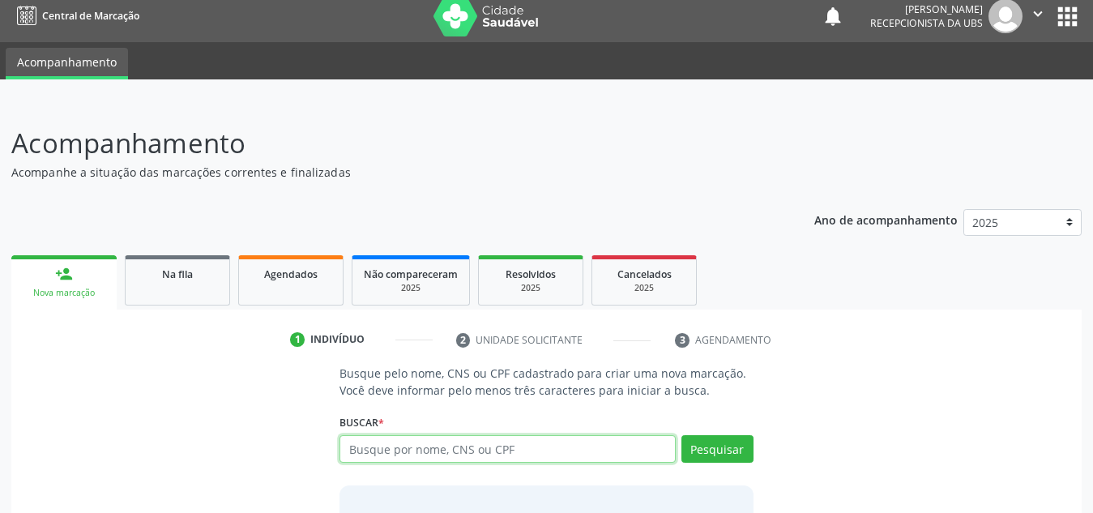
click at [445, 450] on input "text" at bounding box center [508, 449] width 336 height 28
type input "46976515453"
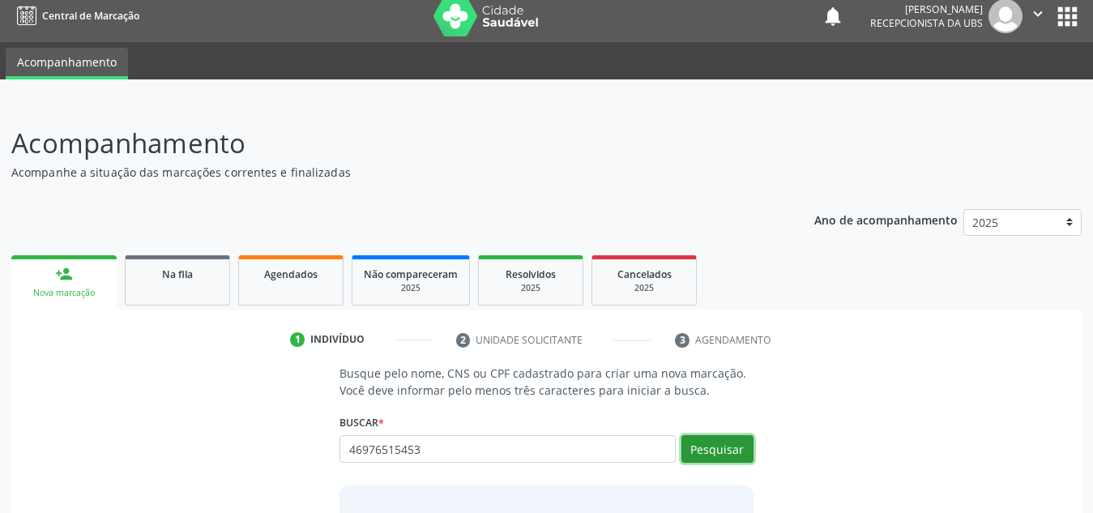
click at [730, 447] on button "Pesquisar" at bounding box center [718, 449] width 72 height 28
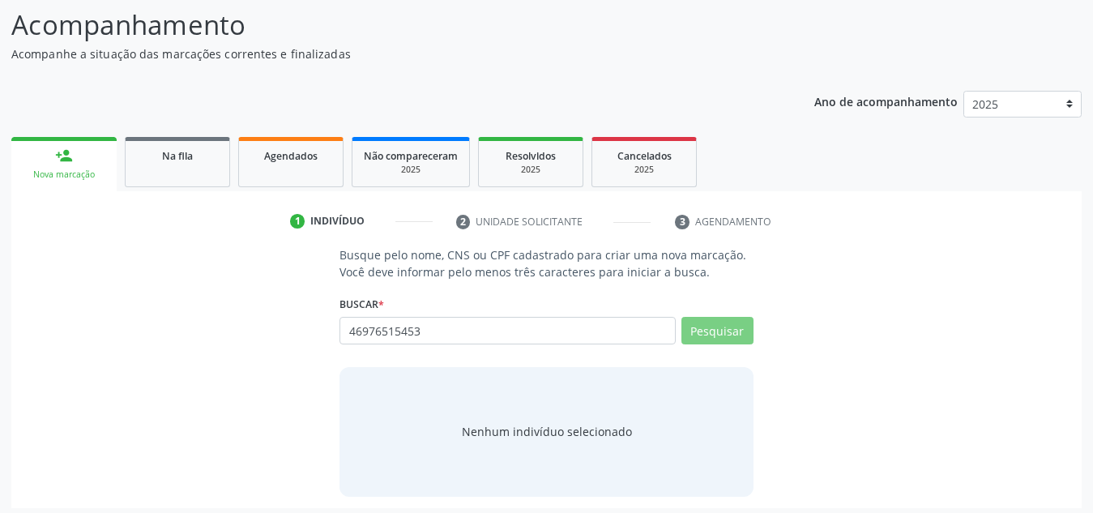
scroll to position [135, 0]
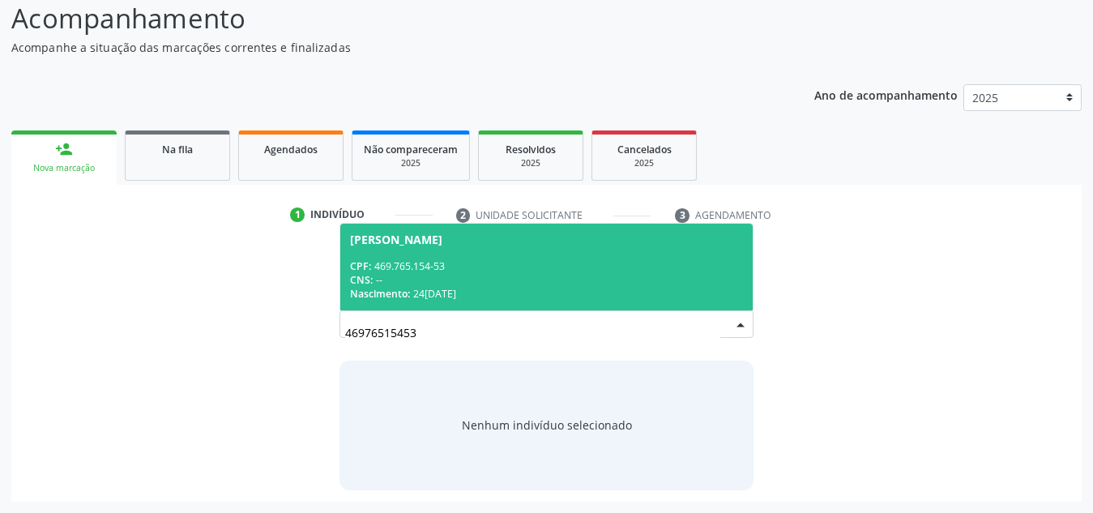
click at [473, 230] on span "Cremilda Maria Paixao da Silva CPF: 469.765.154-53 CNS: -- Nascimento: 24/03/19…" at bounding box center [546, 267] width 413 height 87
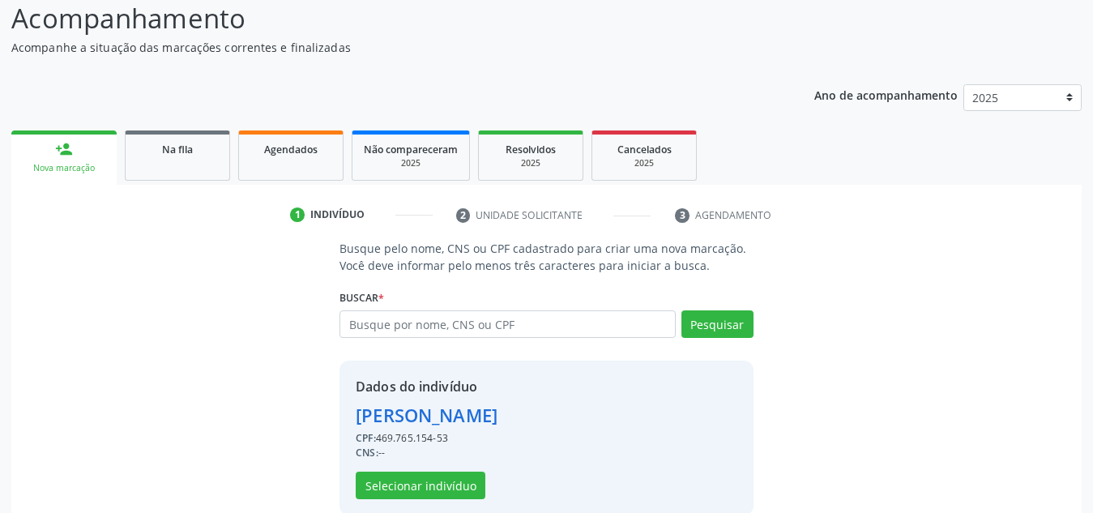
scroll to position [160, 0]
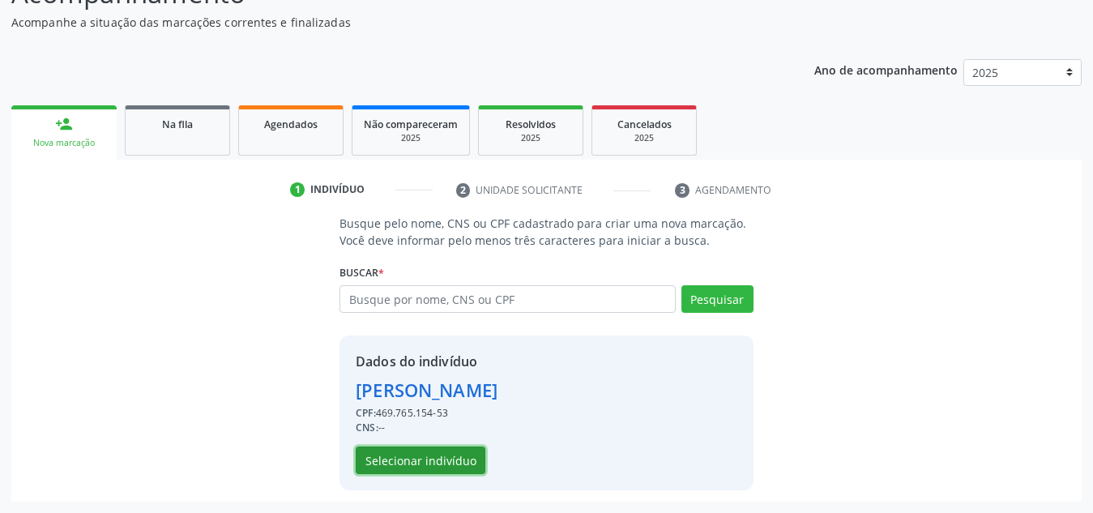
click at [417, 470] on button "Selecionar indivíduo" at bounding box center [421, 461] width 130 height 28
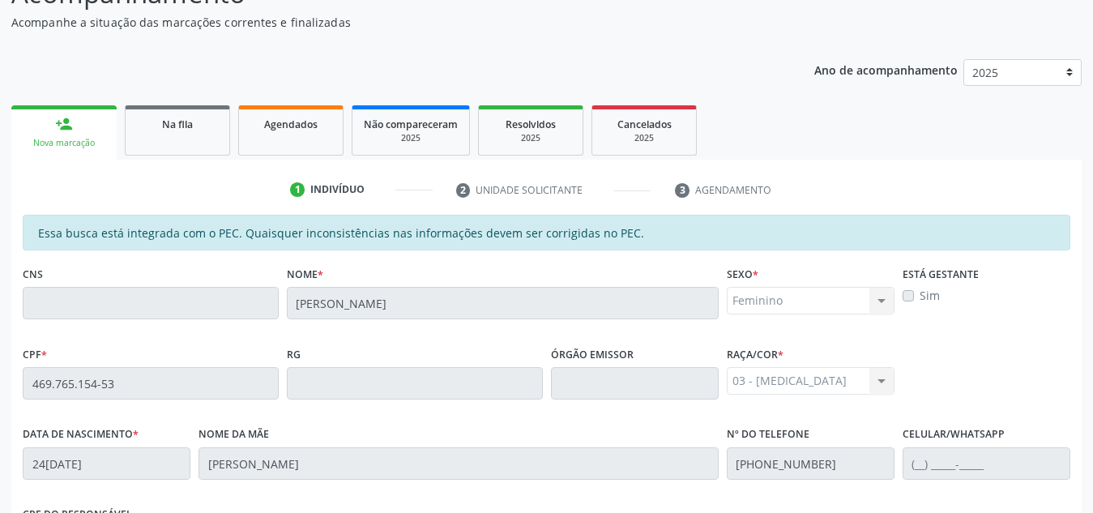
scroll to position [435, 0]
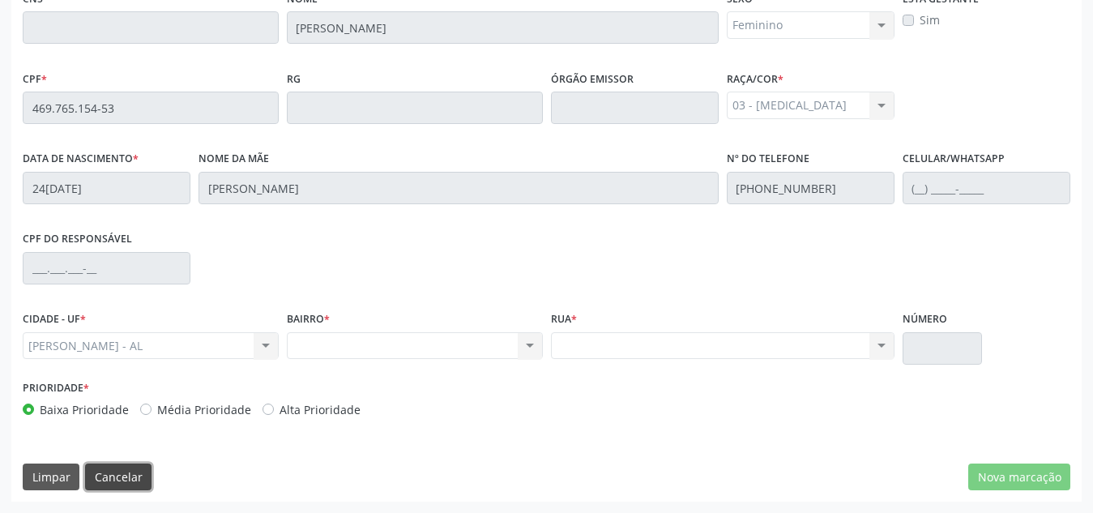
click at [104, 484] on button "Cancelar" at bounding box center [118, 478] width 66 height 28
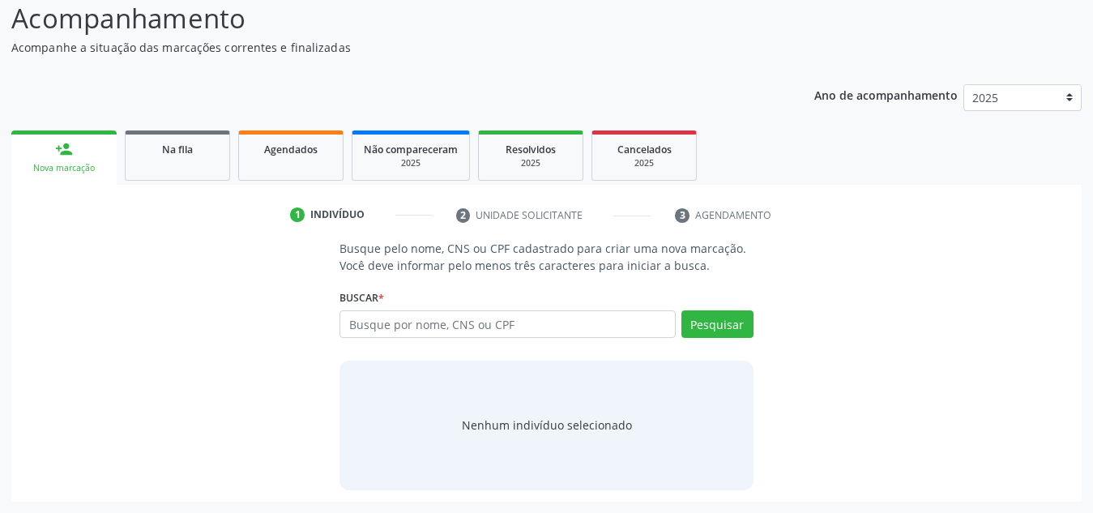
scroll to position [135, 0]
click at [58, 145] on div "person_add" at bounding box center [64, 149] width 18 height 18
click at [494, 332] on input "text" at bounding box center [508, 324] width 336 height 28
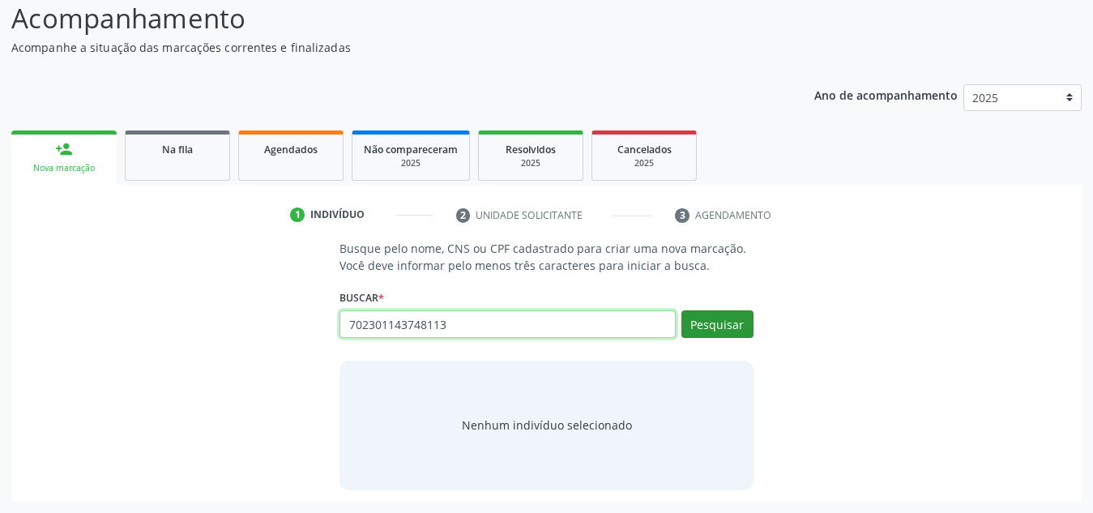
type input "702301143748113"
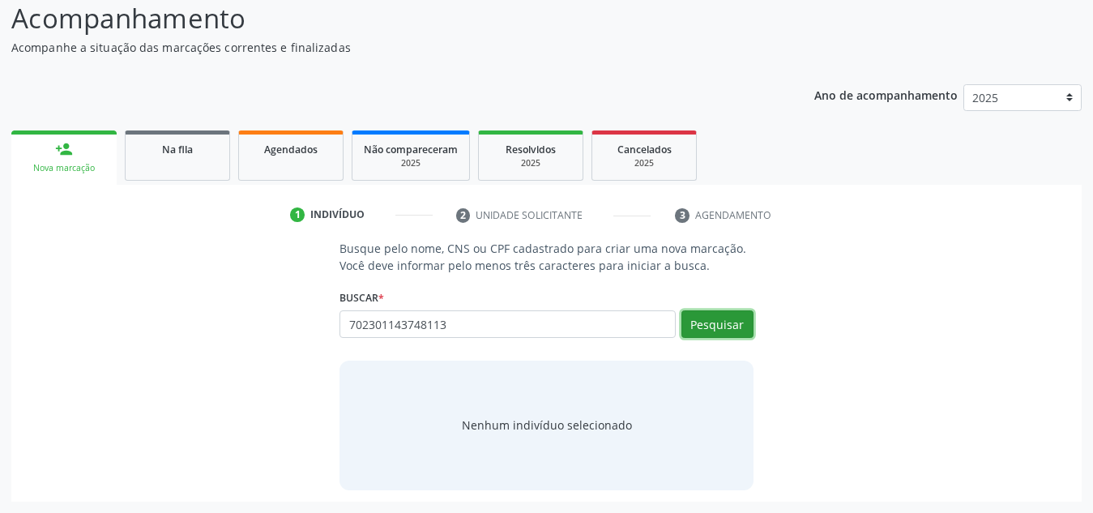
click at [742, 320] on button "Pesquisar" at bounding box center [718, 324] width 72 height 28
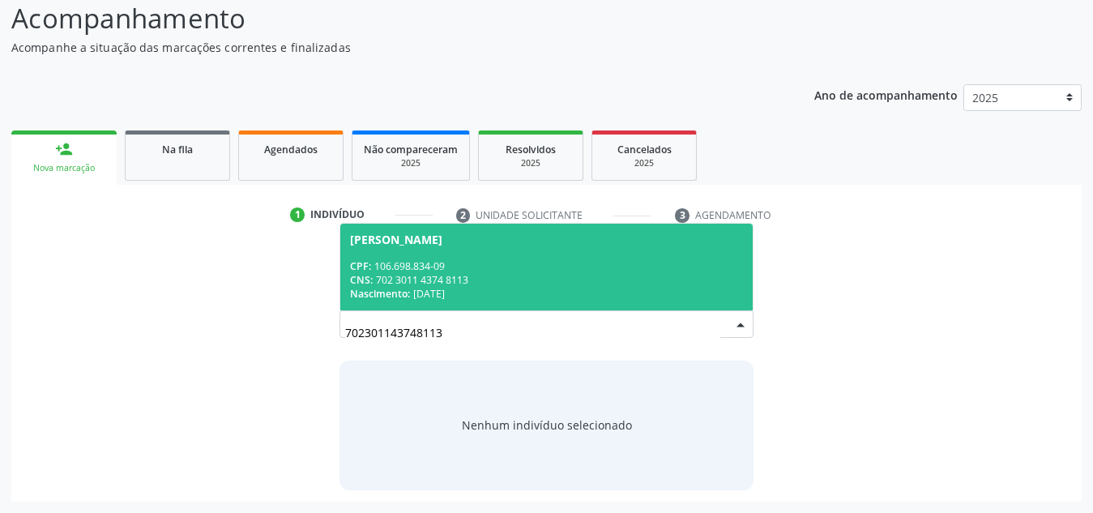
click at [458, 246] on span "Fernanda Silva de Souza CPF: 106.698.834-09 CNS: 702 3011 4374 8113 Nascimento:…" at bounding box center [546, 267] width 413 height 87
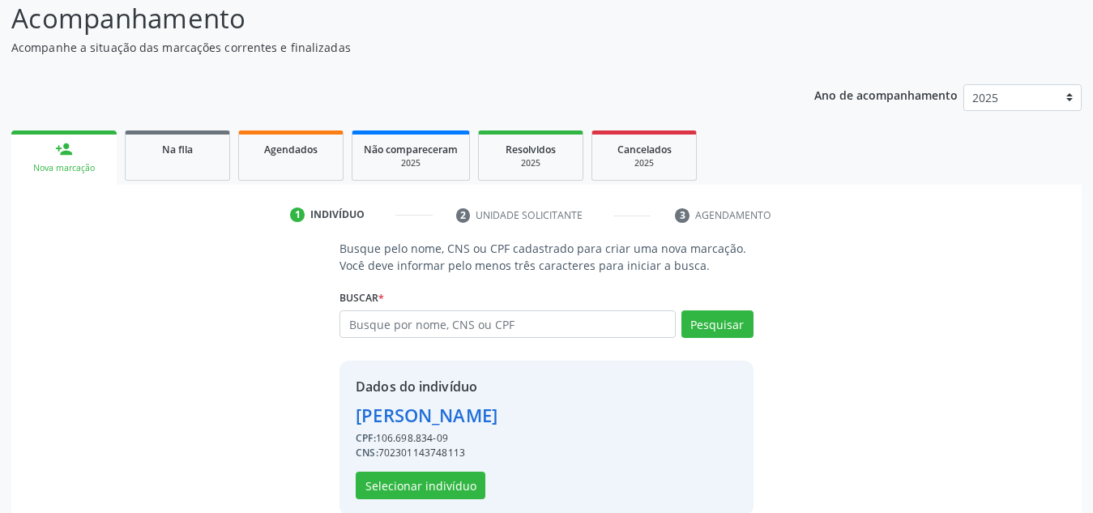
click at [458, 246] on p "Busque pelo nome, CNS ou CPF cadastrado para criar uma nova marcação. Você deve…" at bounding box center [547, 257] width 414 height 34
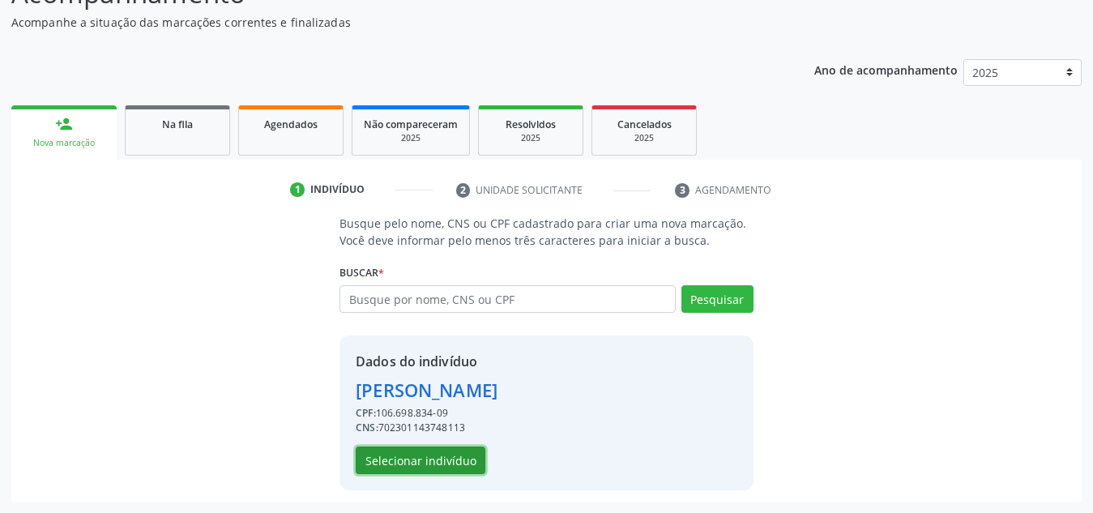
click at [408, 456] on button "Selecionar indivíduo" at bounding box center [421, 461] width 130 height 28
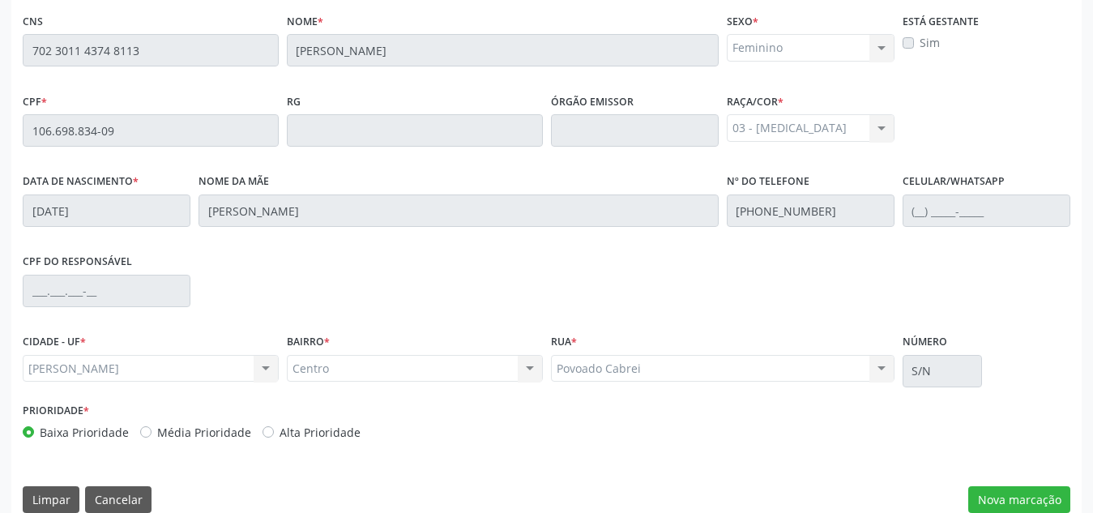
scroll to position [435, 0]
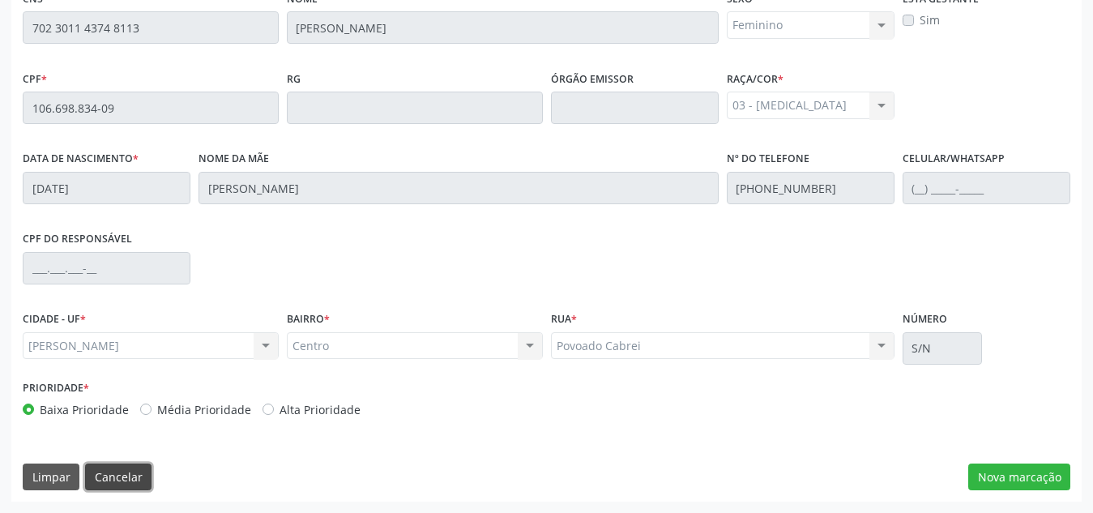
click at [129, 473] on button "Cancelar" at bounding box center [118, 478] width 66 height 28
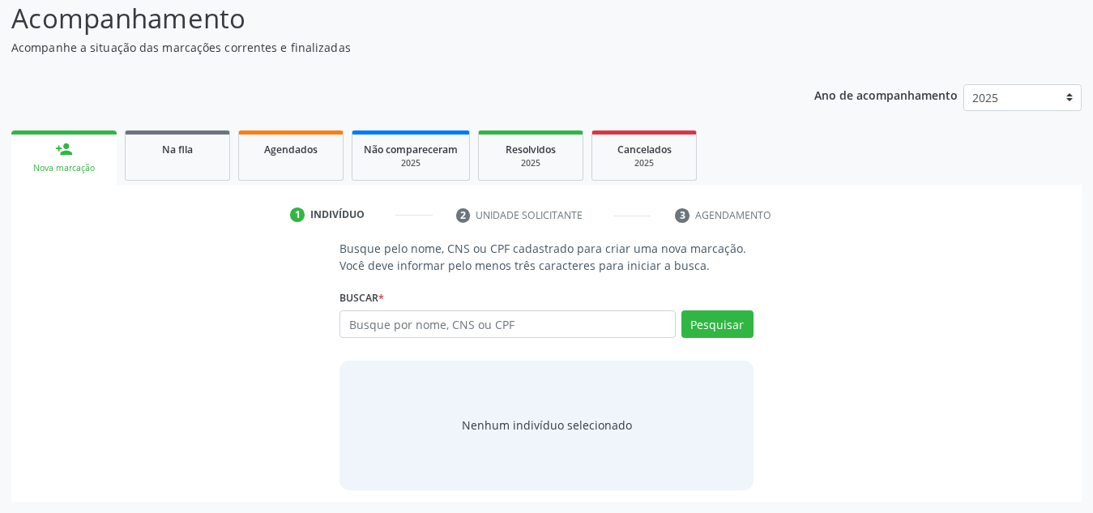
scroll to position [135, 0]
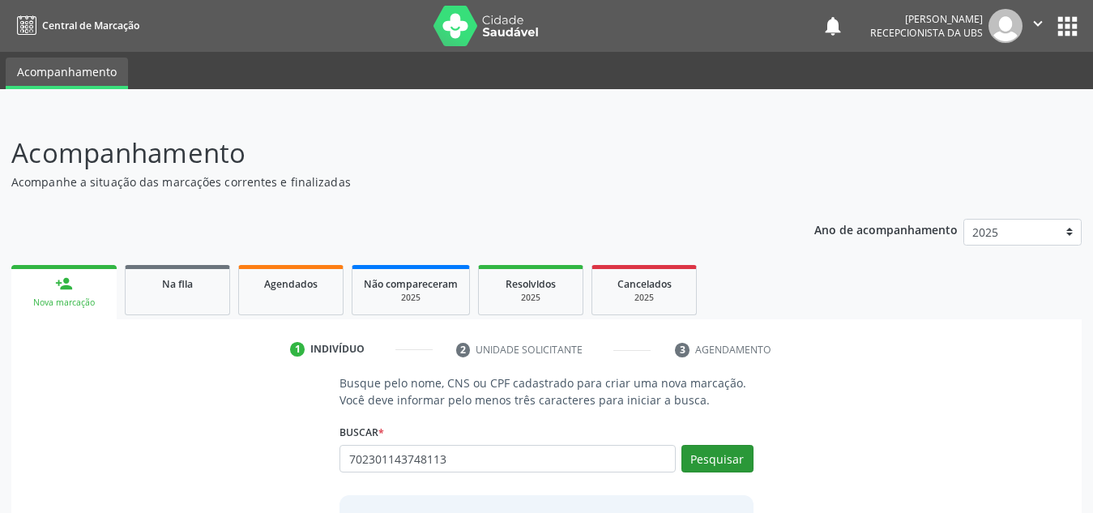
type input "702301143748113"
click at [727, 457] on button "Pesquisar" at bounding box center [718, 459] width 72 height 28
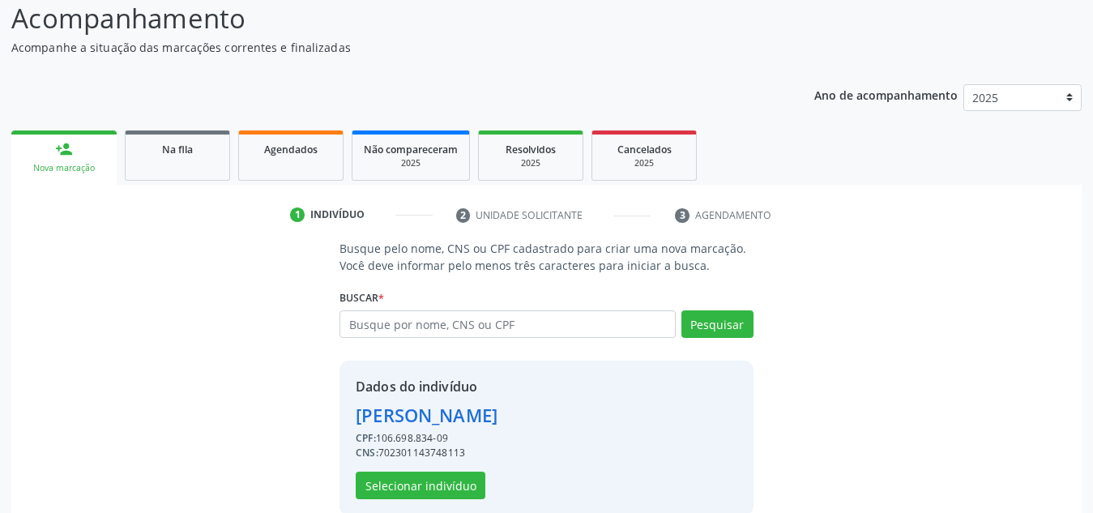
scroll to position [160, 0]
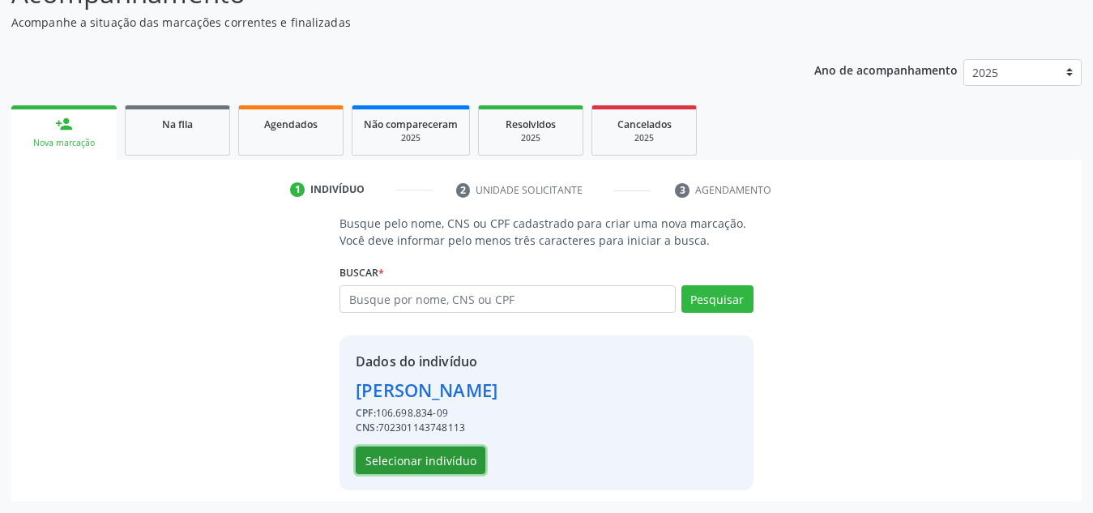
click at [404, 461] on button "Selecionar indivíduo" at bounding box center [421, 461] width 130 height 28
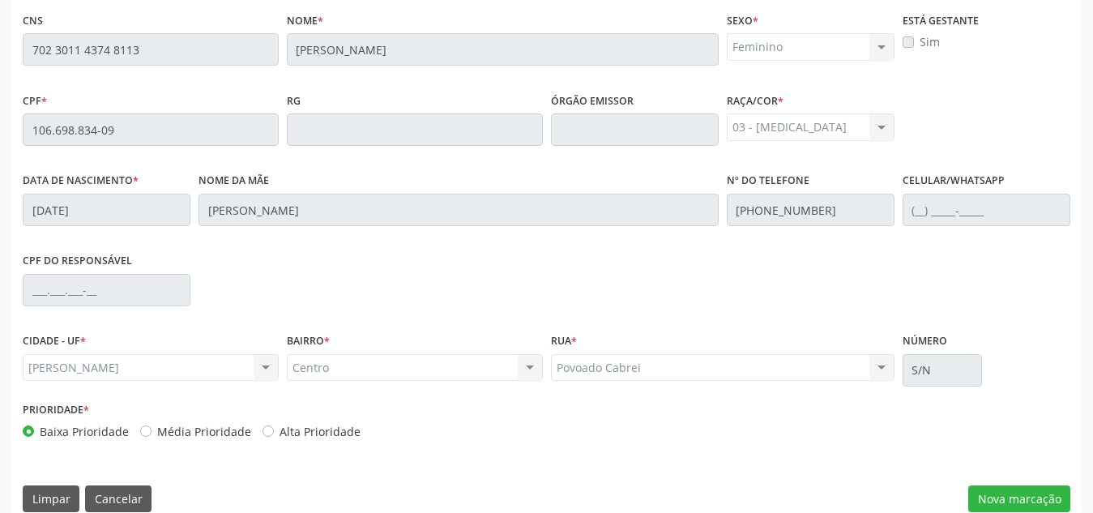
scroll to position [415, 0]
